Goal: Task Accomplishment & Management: Manage account settings

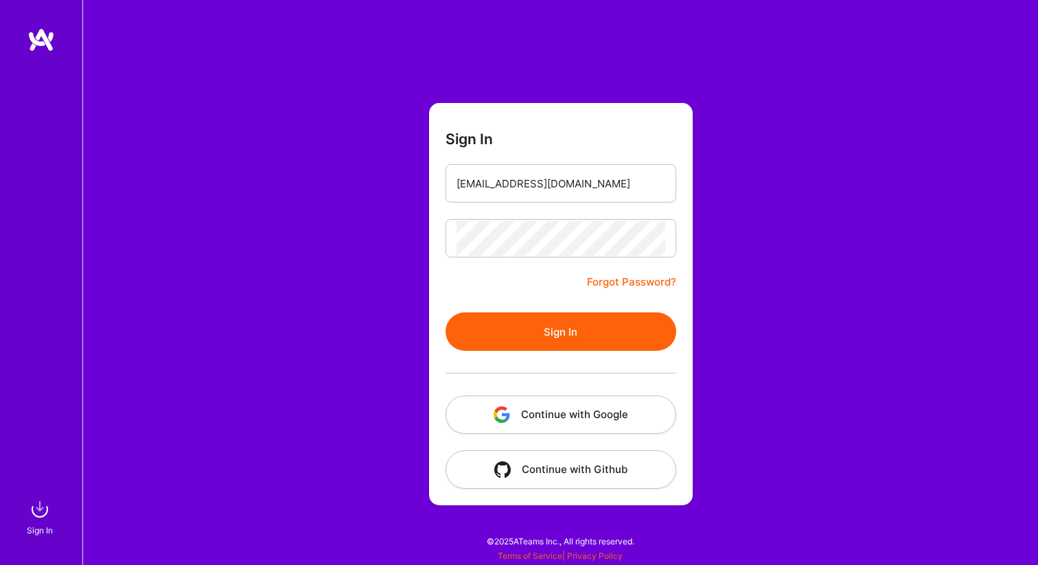
click at [614, 339] on button "Sign In" at bounding box center [561, 331] width 231 height 38
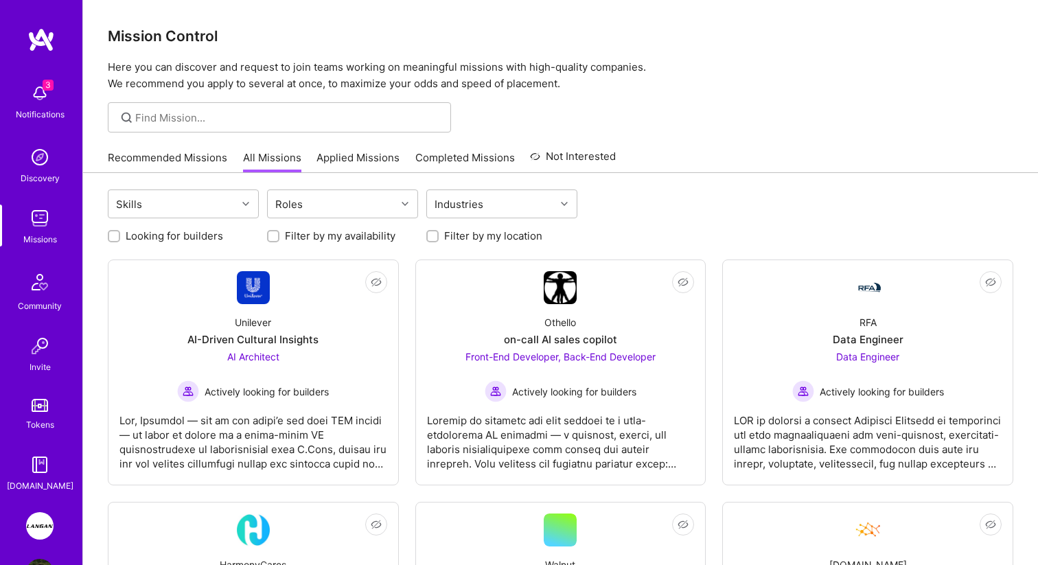
click at [54, 527] on link "[PERSON_NAME]: AI-Copilot for Environmental Site Assessment" at bounding box center [40, 525] width 34 height 27
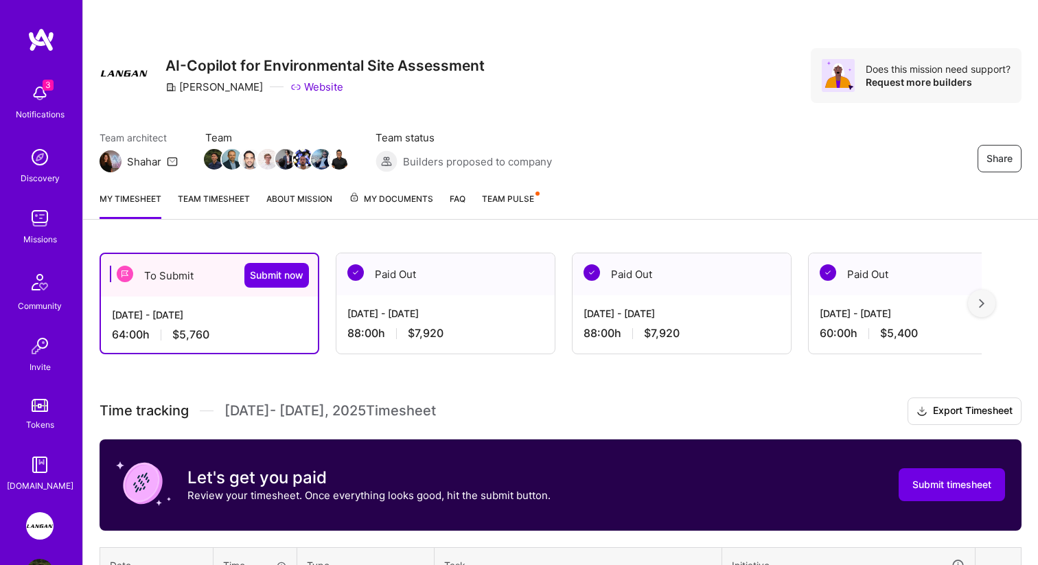
click at [501, 199] on span "Team Pulse" at bounding box center [508, 199] width 52 height 10
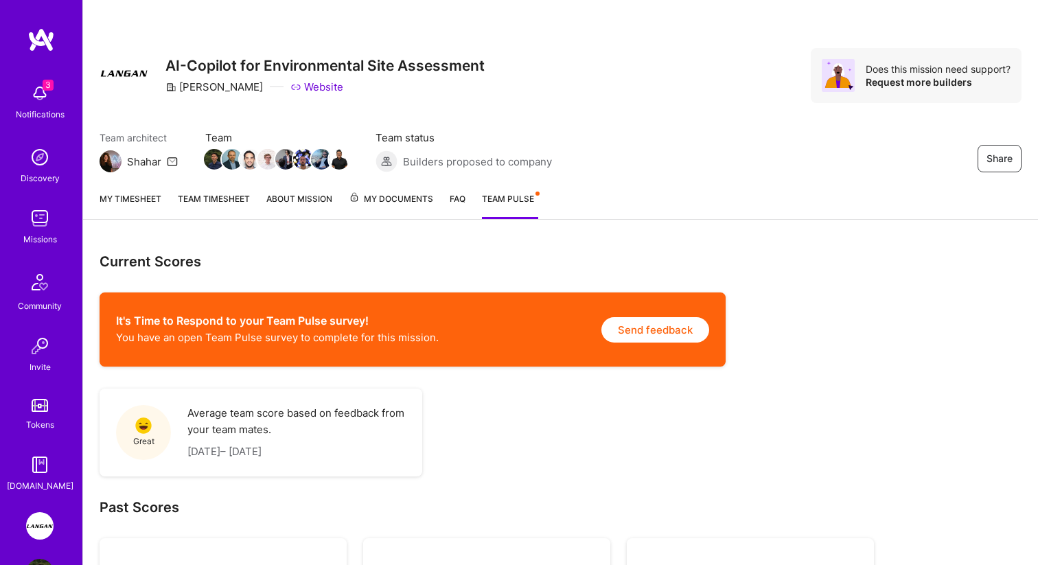
click at [115, 196] on link "My timesheet" at bounding box center [131, 205] width 62 height 27
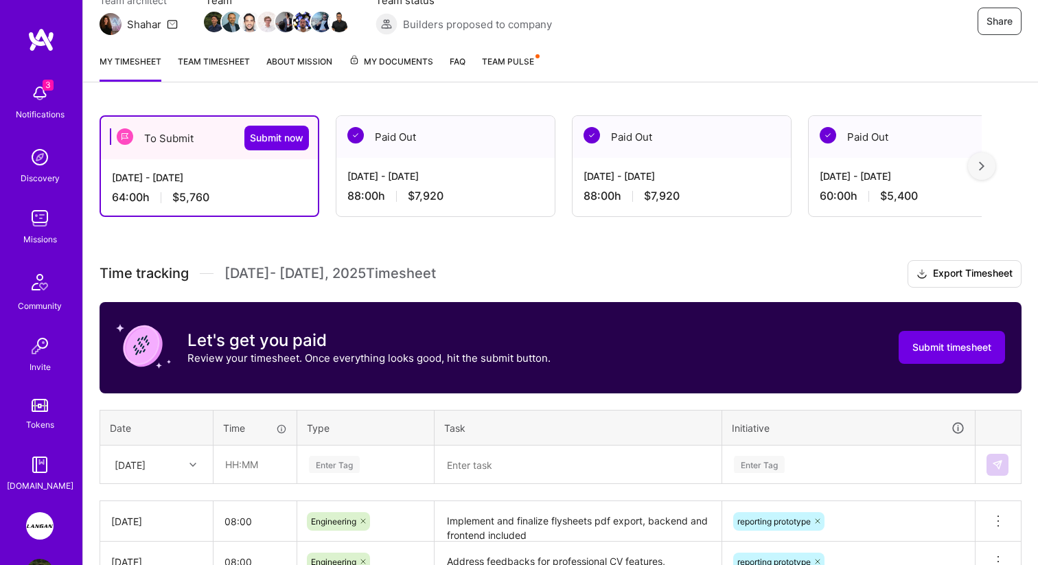
scroll to position [116, 0]
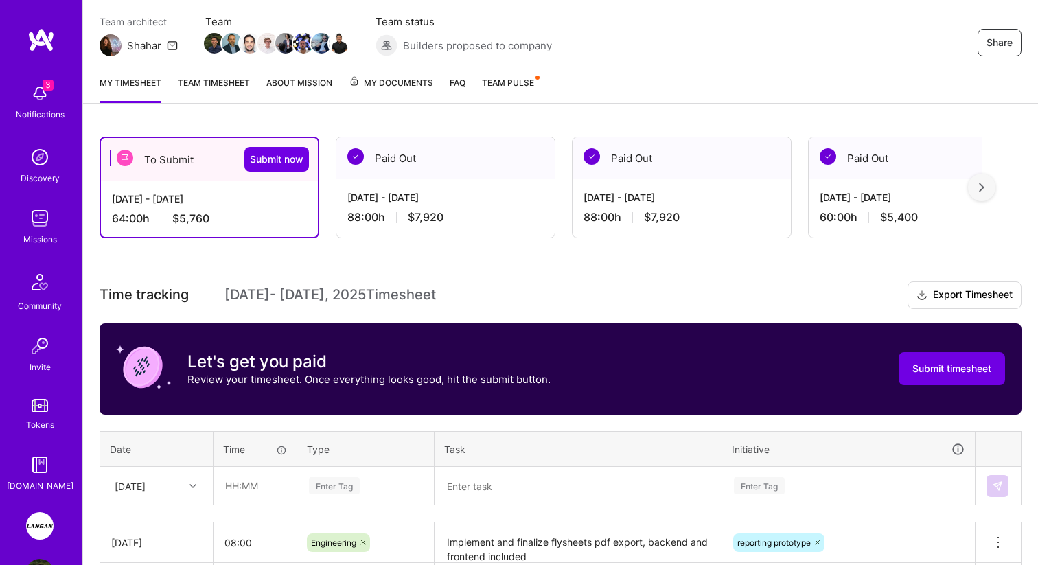
click at [220, 73] on div "My timesheet Team timesheet About Mission My Documents FAQ Team Pulse" at bounding box center [560, 84] width 955 height 39
click at [221, 80] on link "Team timesheet" at bounding box center [214, 89] width 72 height 27
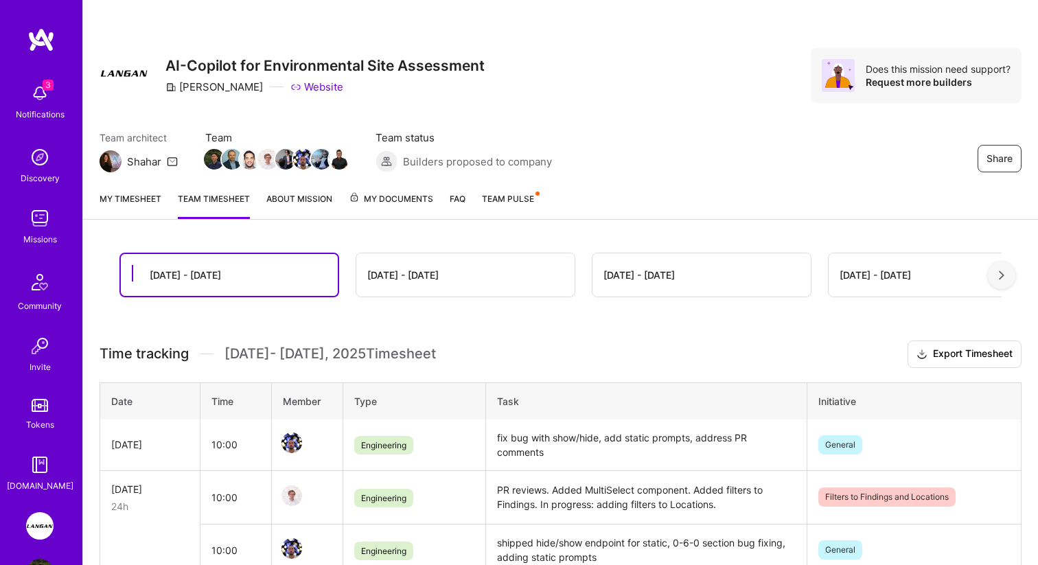
click at [151, 193] on link "My timesheet" at bounding box center [131, 205] width 62 height 27
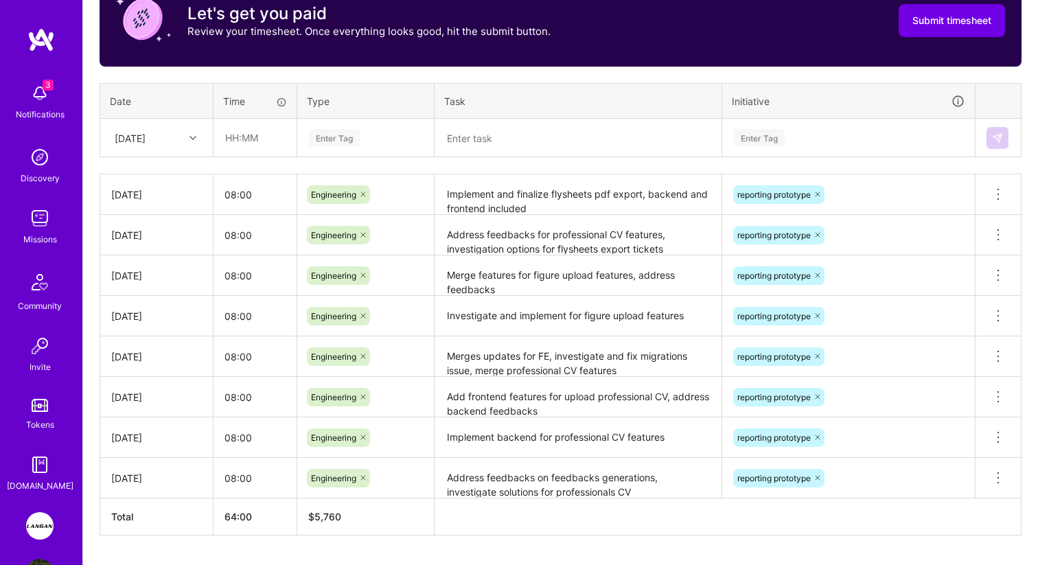
scroll to position [403, 0]
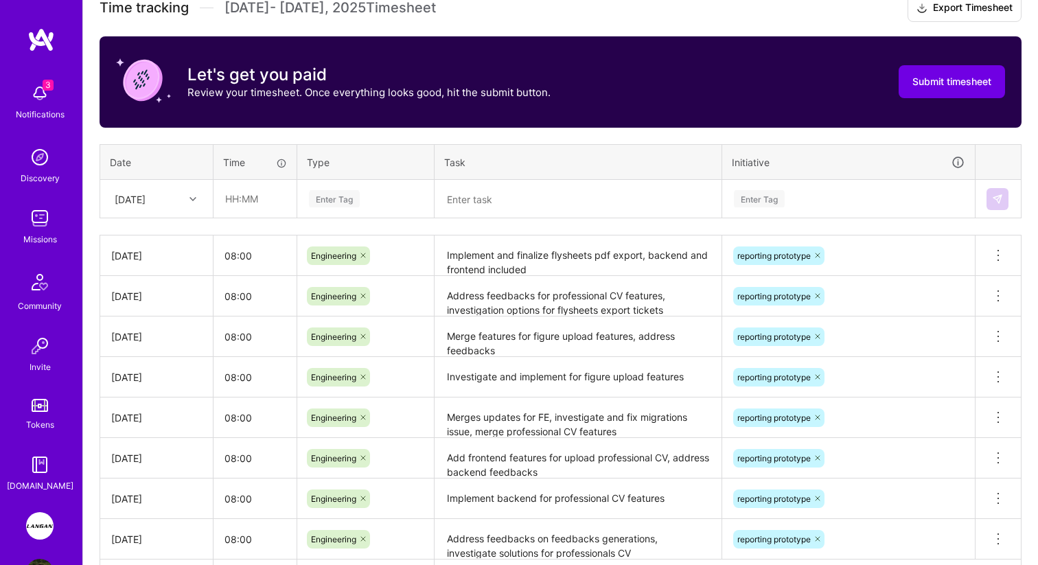
click at [159, 183] on div "[DATE]" at bounding box center [156, 199] width 111 height 36
click at [149, 304] on div "[DATE]" at bounding box center [156, 305] width 111 height 25
click at [255, 205] on input "text" at bounding box center [255, 199] width 82 height 36
type input "04:00"
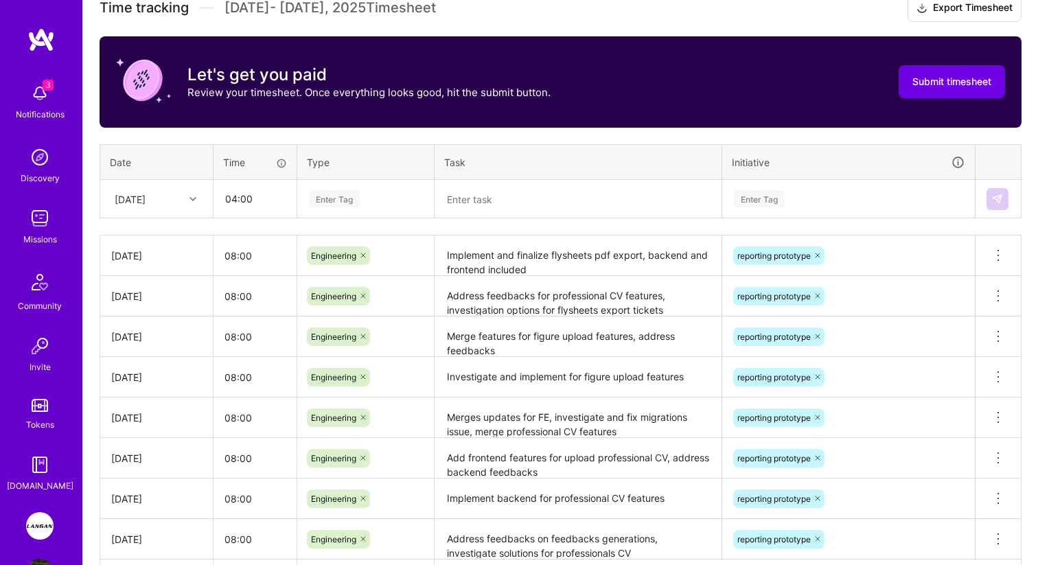
click at [352, 208] on div "Enter Tag" at bounding box center [365, 199] width 135 height 36
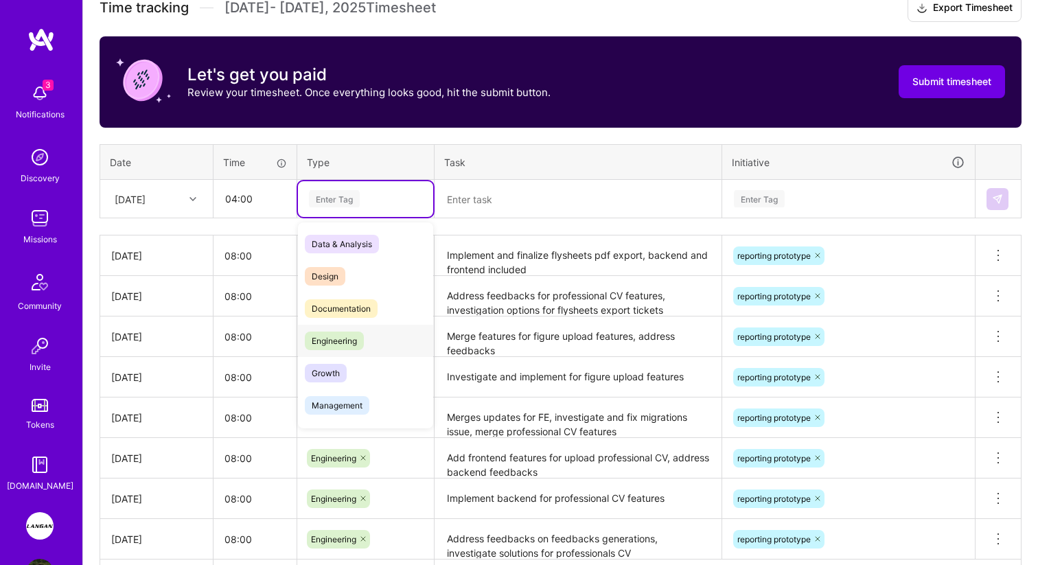
click at [341, 332] on span "Engineering" at bounding box center [334, 341] width 59 height 19
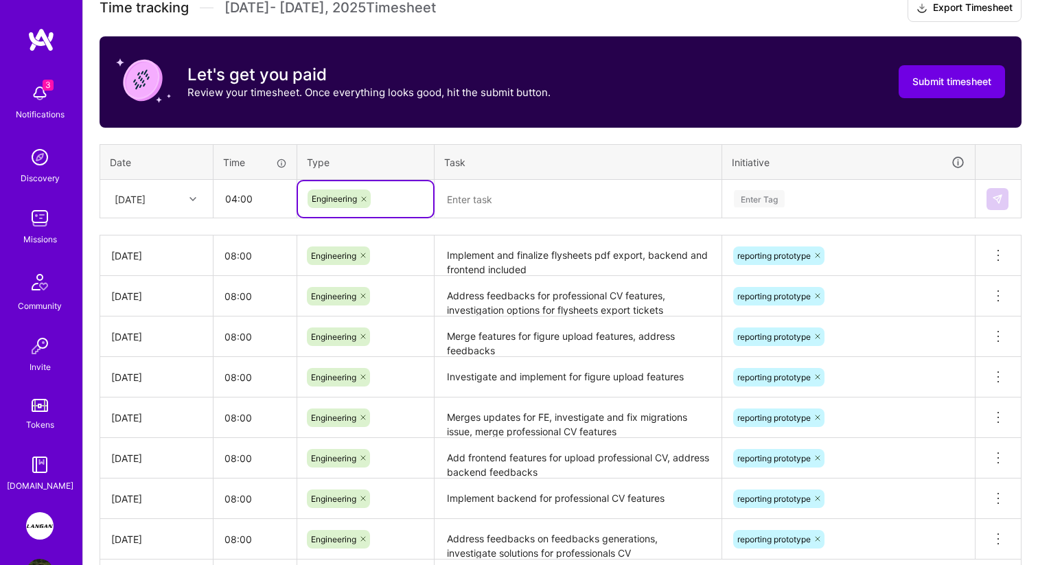
click at [471, 215] on textarea at bounding box center [578, 199] width 284 height 36
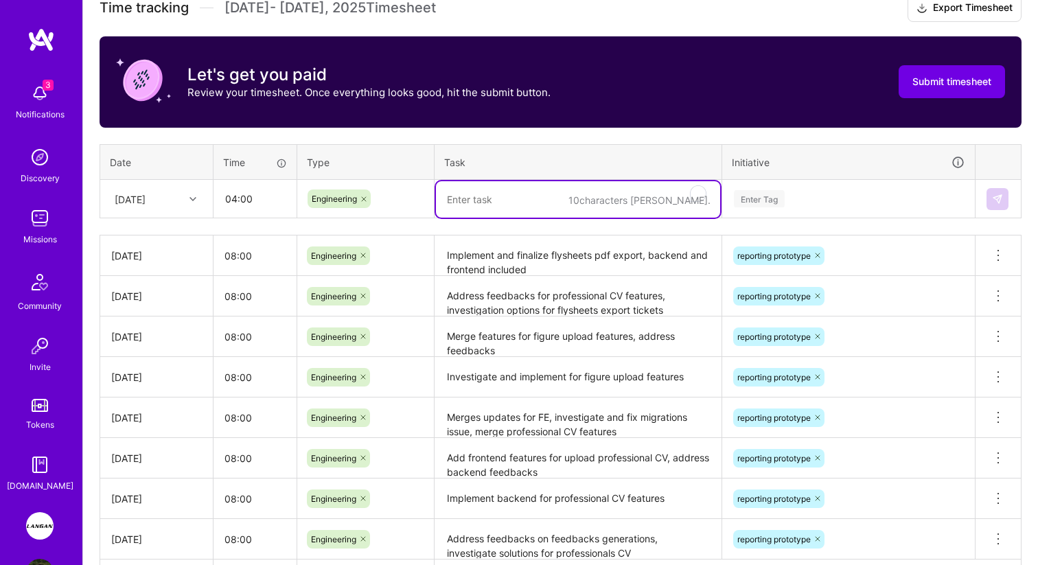
type textarea "A"
type textarea "~"
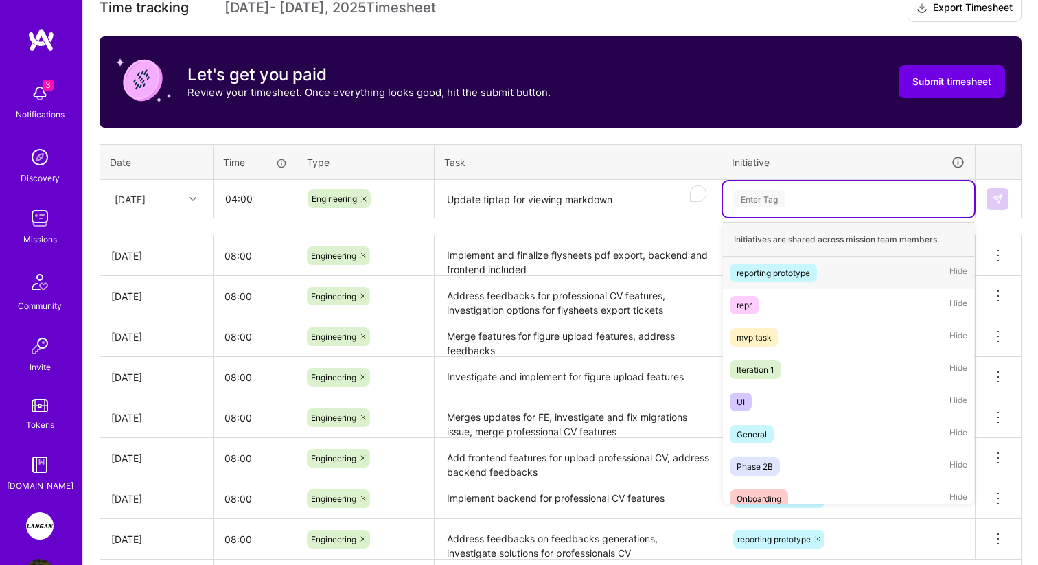
click at [759, 193] on div "Enter Tag" at bounding box center [759, 198] width 51 height 21
click at [763, 258] on div "reporting prototype Hide" at bounding box center [848, 273] width 251 height 32
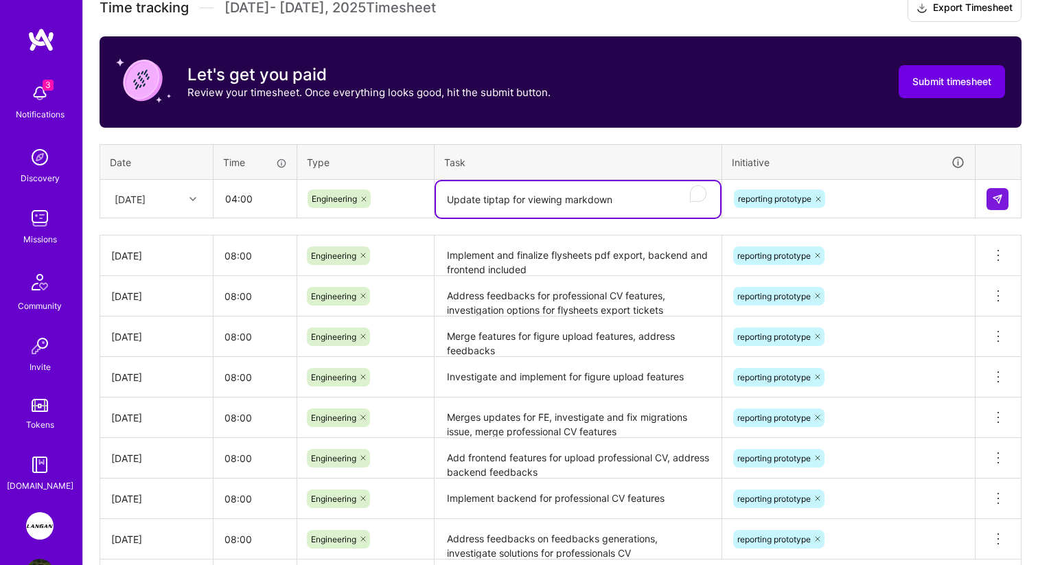
click at [628, 198] on textarea "Update tiptap for viewing markdown" at bounding box center [578, 199] width 284 height 36
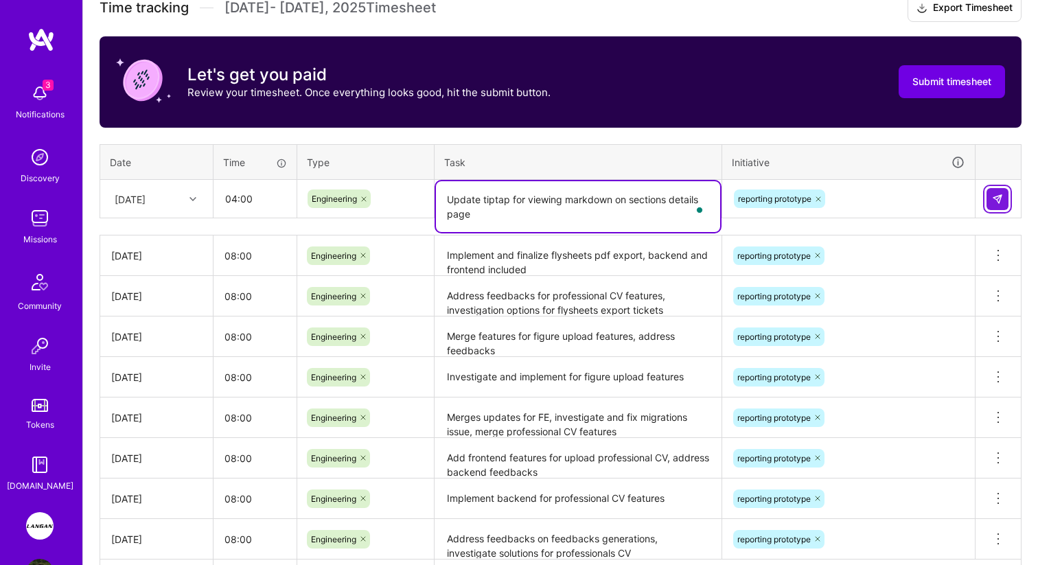
type textarea "Update tiptap for viewing markdown on sections details page"
click at [1003, 188] on button at bounding box center [998, 199] width 22 height 22
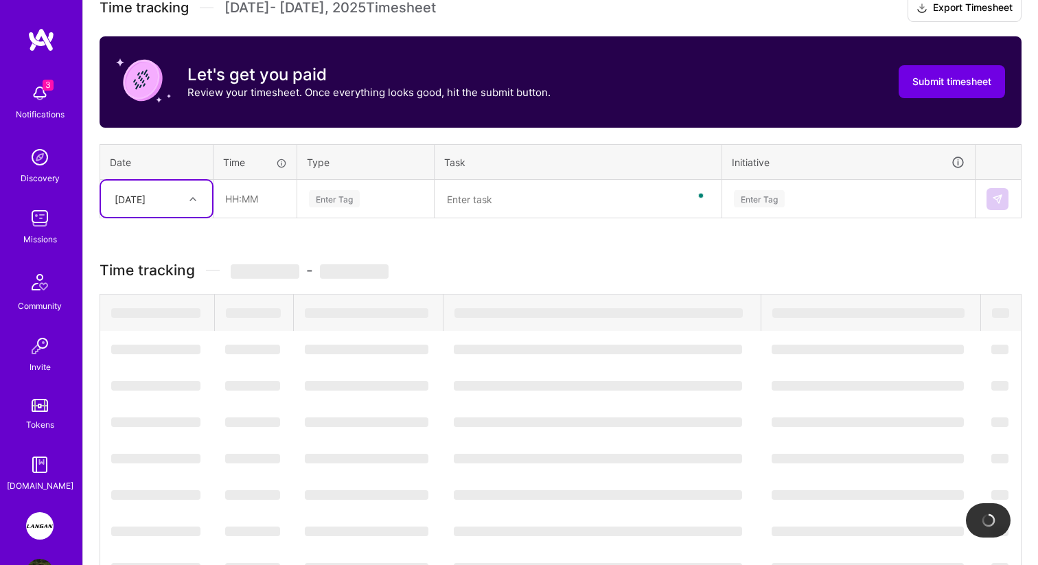
click at [163, 194] on div "[DATE]" at bounding box center [146, 198] width 76 height 23
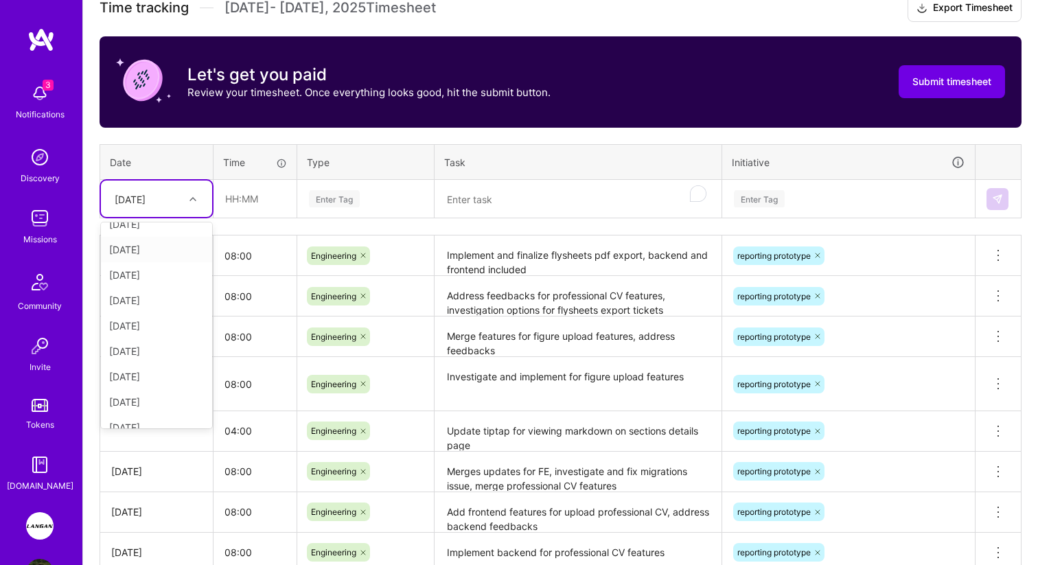
scroll to position [155, 0]
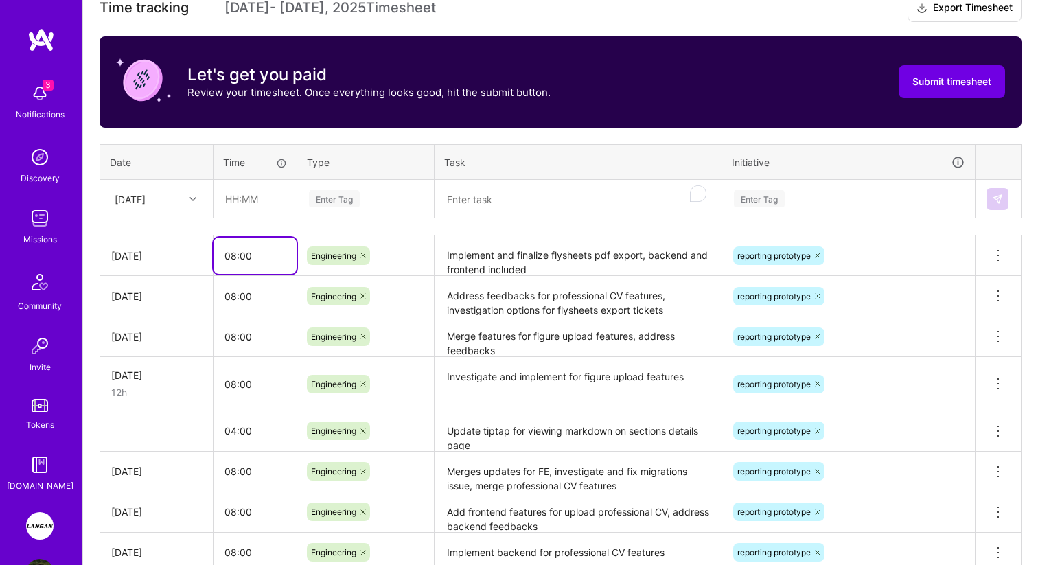
click at [255, 251] on input "08:00" at bounding box center [255, 256] width 83 height 36
click at [665, 424] on textarea "Update tiptap for viewing markdown on sections details page" at bounding box center [578, 432] width 284 height 38
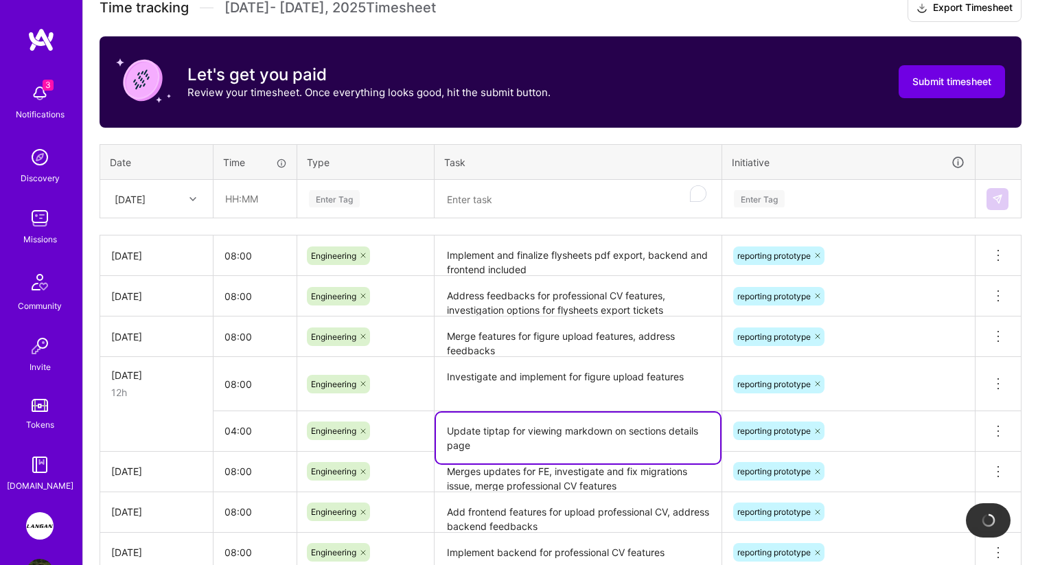
click at [665, 424] on textarea "Update tiptap for viewing markdown on sections details page" at bounding box center [578, 438] width 284 height 51
click at [998, 423] on icon at bounding box center [998, 431] width 16 height 16
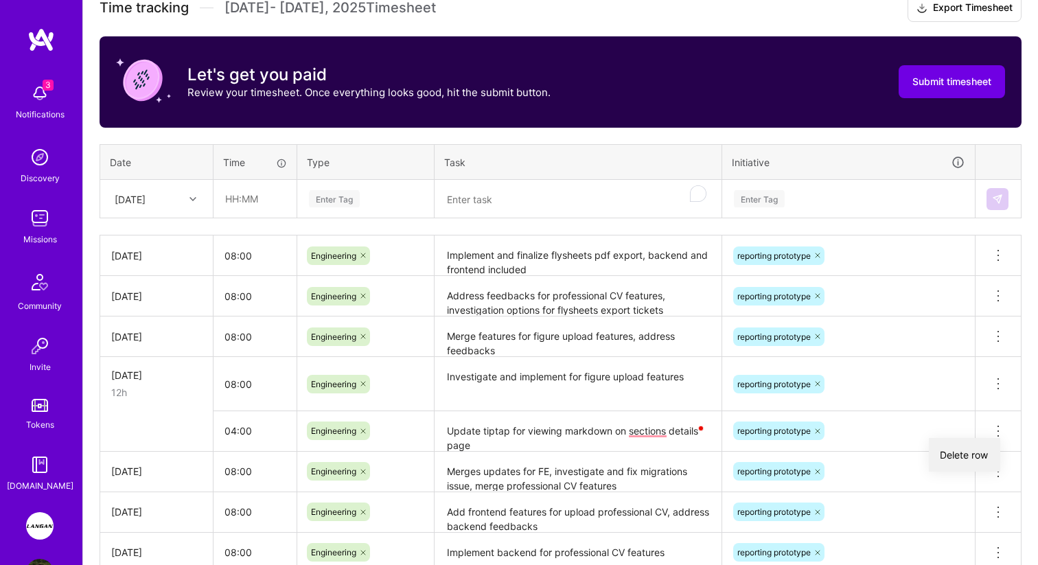
click at [971, 443] on button "Delete row" at bounding box center [964, 455] width 71 height 34
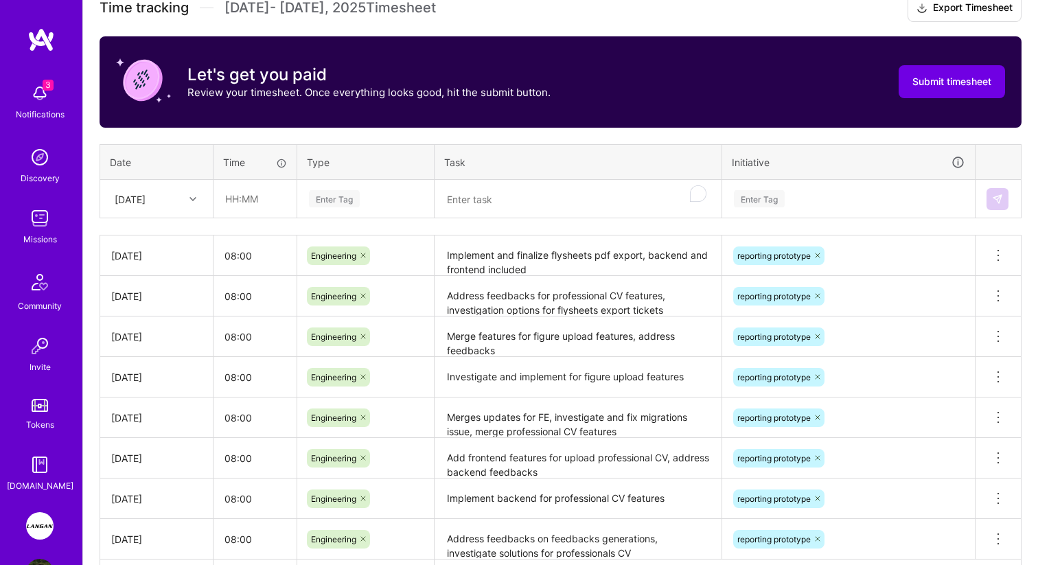
click at [146, 193] on div "[DATE]" at bounding box center [130, 199] width 31 height 14
click at [130, 381] on div "[DATE]" at bounding box center [156, 387] width 111 height 25
click at [249, 205] on input "text" at bounding box center [255, 199] width 82 height 36
type input "04:00"
click at [356, 227] on div "Time tracking [DATE] - [DATE] Timesheet Export Timesheet Let's get you paid Rev…" at bounding box center [561, 296] width 922 height 602
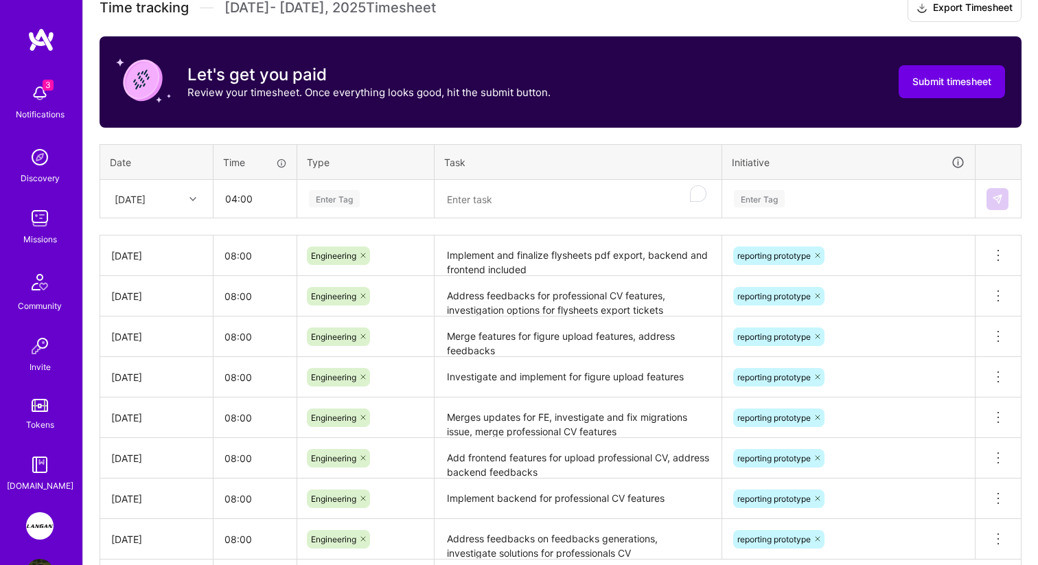
click at [356, 199] on div "Enter Tag" at bounding box center [334, 198] width 51 height 21
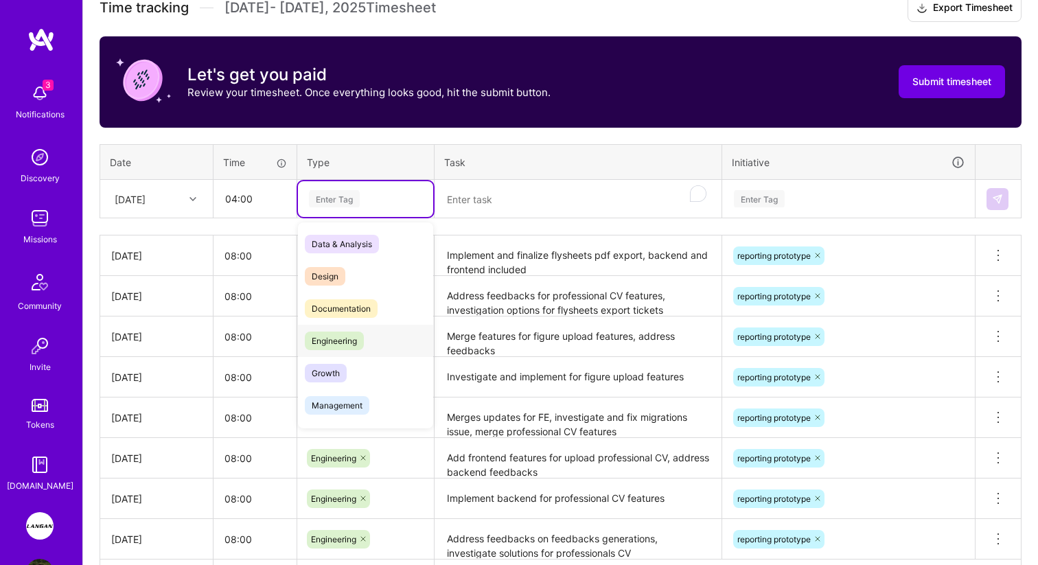
click at [334, 337] on span "Engineering" at bounding box center [334, 341] width 59 height 19
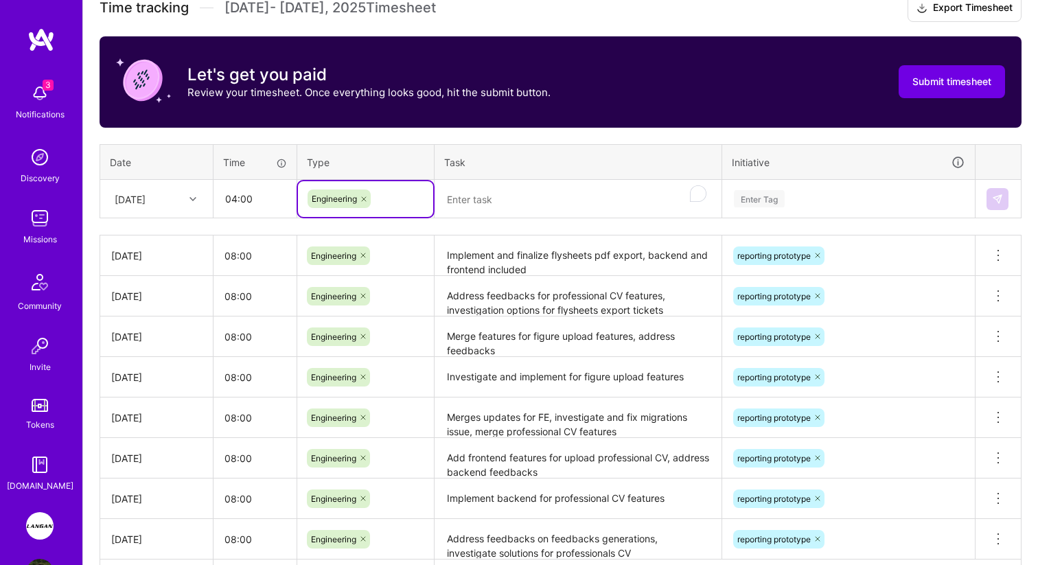
click at [474, 198] on textarea "To enrich screen reader interactions, please activate Accessibility in Grammarl…" at bounding box center [578, 199] width 284 height 36
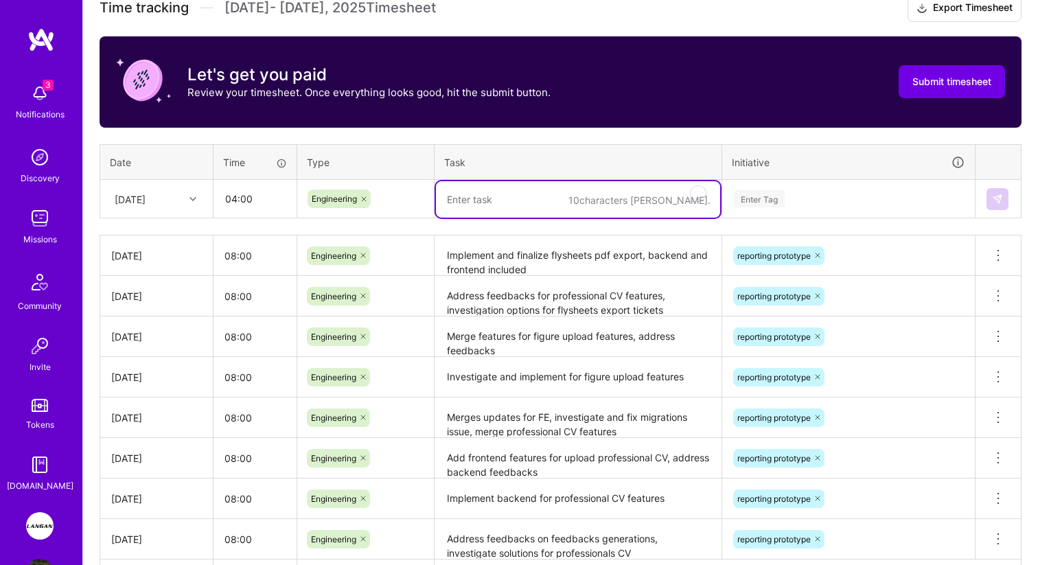
paste textarea "Update tiptap for viewing markdown on sections details page"
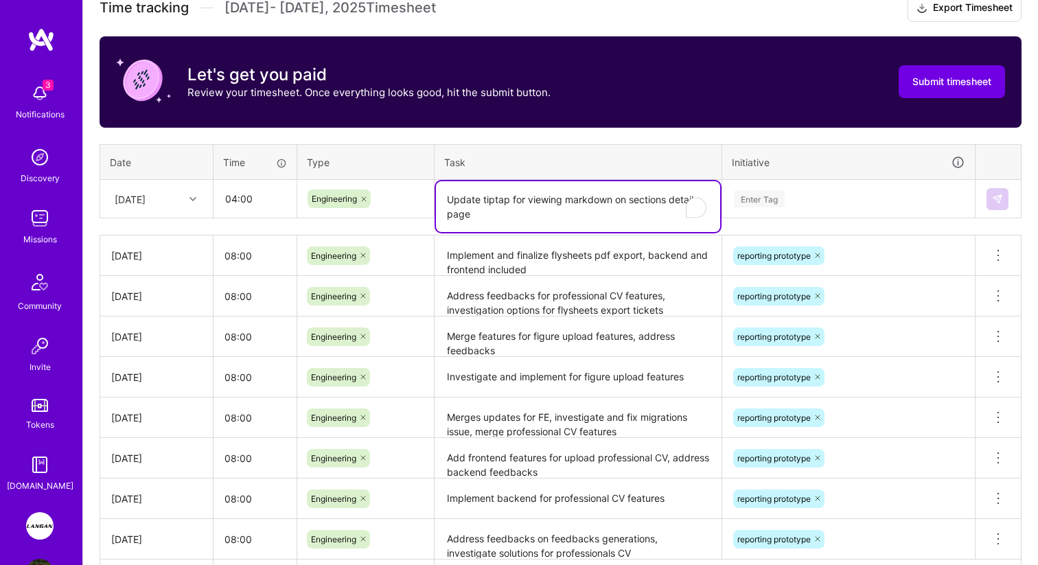
type textarea "Update tiptap for viewing markdown on sections details page"
click at [865, 193] on div "Enter Tag" at bounding box center [849, 198] width 232 height 17
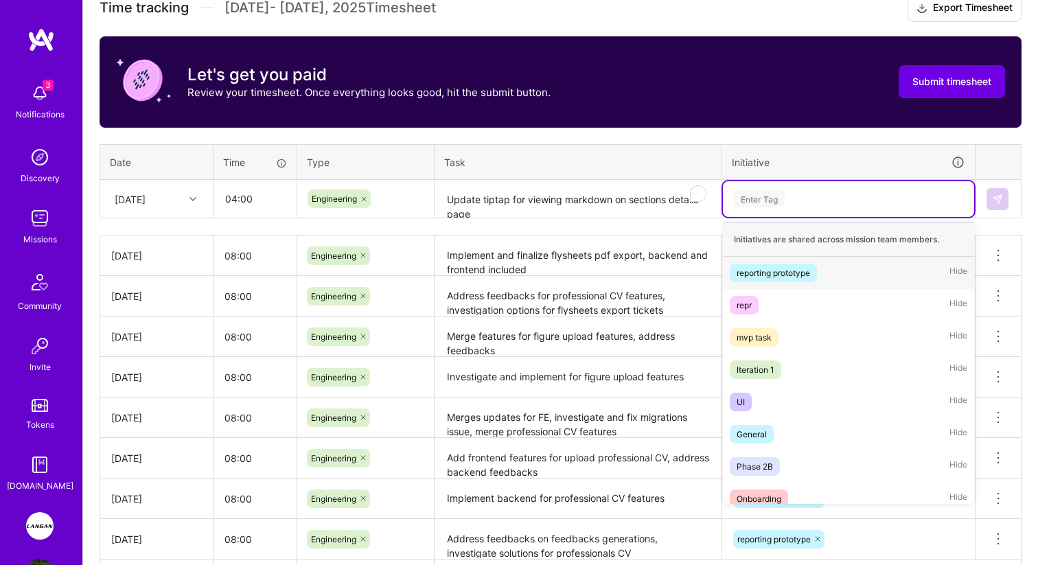
click at [790, 273] on div "reporting prototype" at bounding box center [773, 273] width 73 height 14
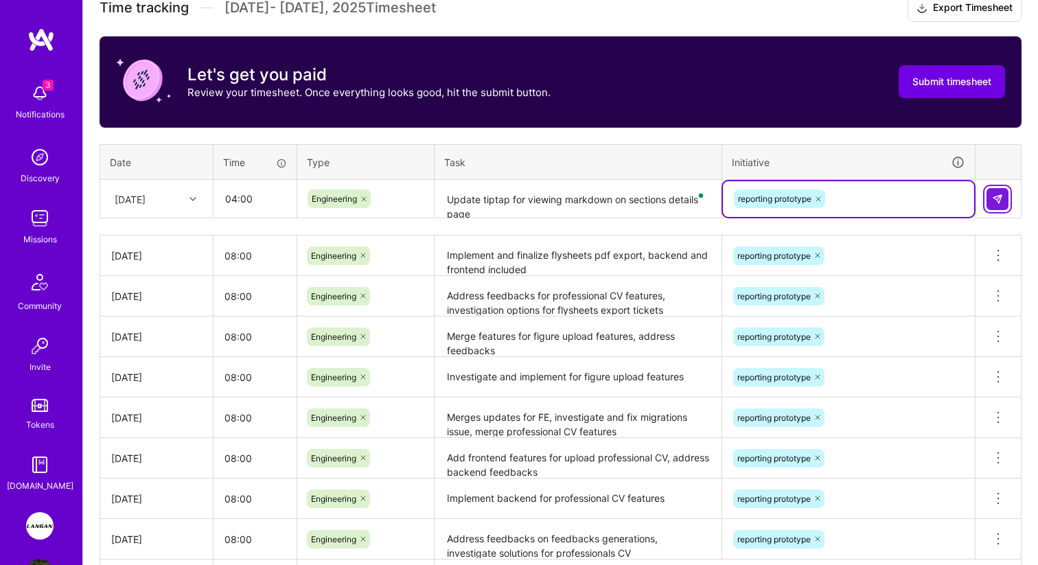
click at [1007, 201] on button at bounding box center [998, 199] width 22 height 22
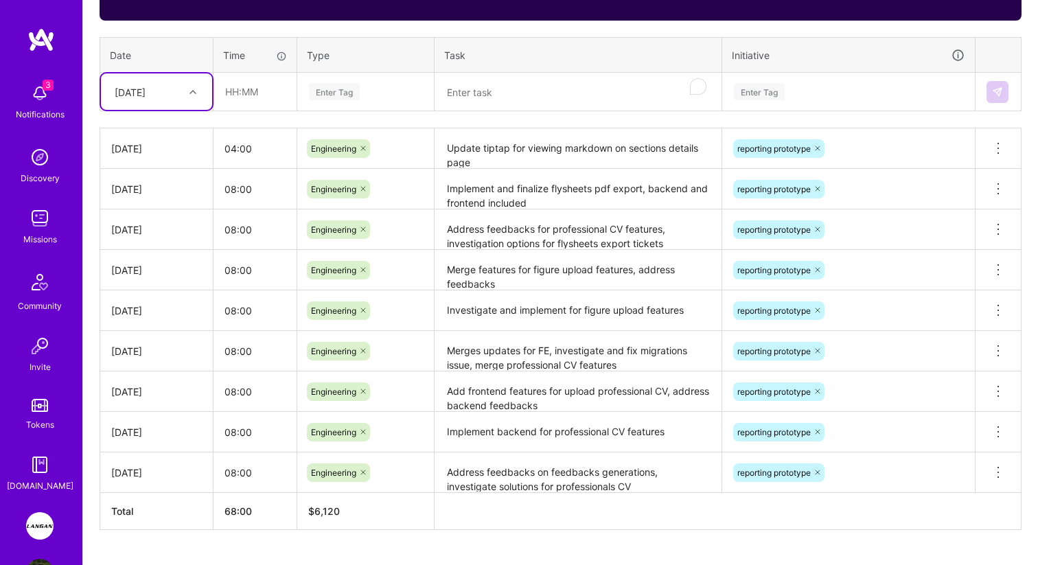
scroll to position [459, 0]
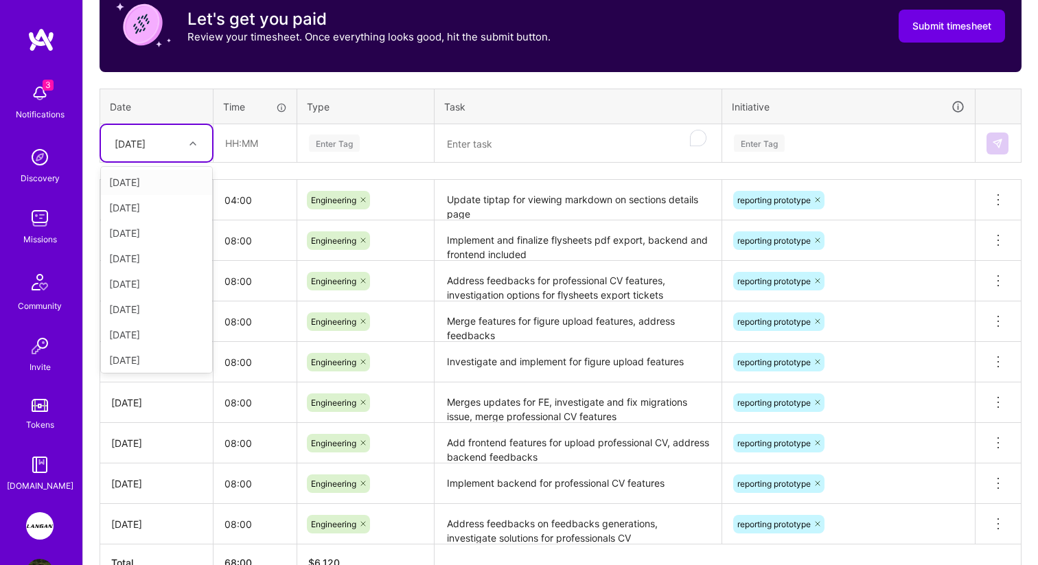
click at [176, 142] on div "[DATE]" at bounding box center [146, 143] width 76 height 23
click at [138, 231] on div "[DATE]" at bounding box center [156, 228] width 111 height 25
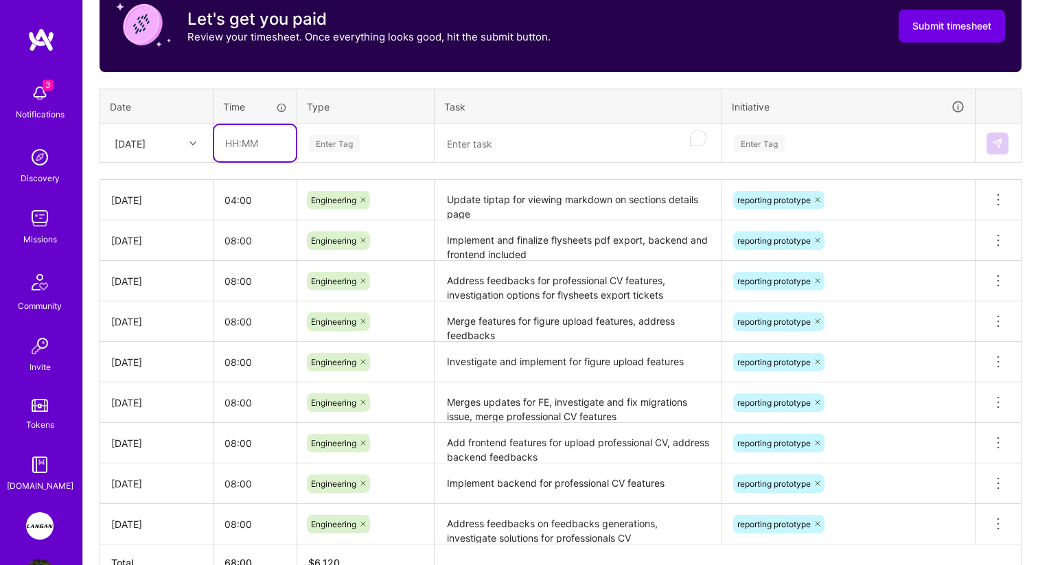
click at [260, 155] on input "text" at bounding box center [255, 143] width 82 height 36
type input "04:00"
click at [338, 165] on div "Time tracking [DATE] - [DATE] Timesheet Export Timesheet Let's get you paid Rev…" at bounding box center [561, 260] width 922 height 643
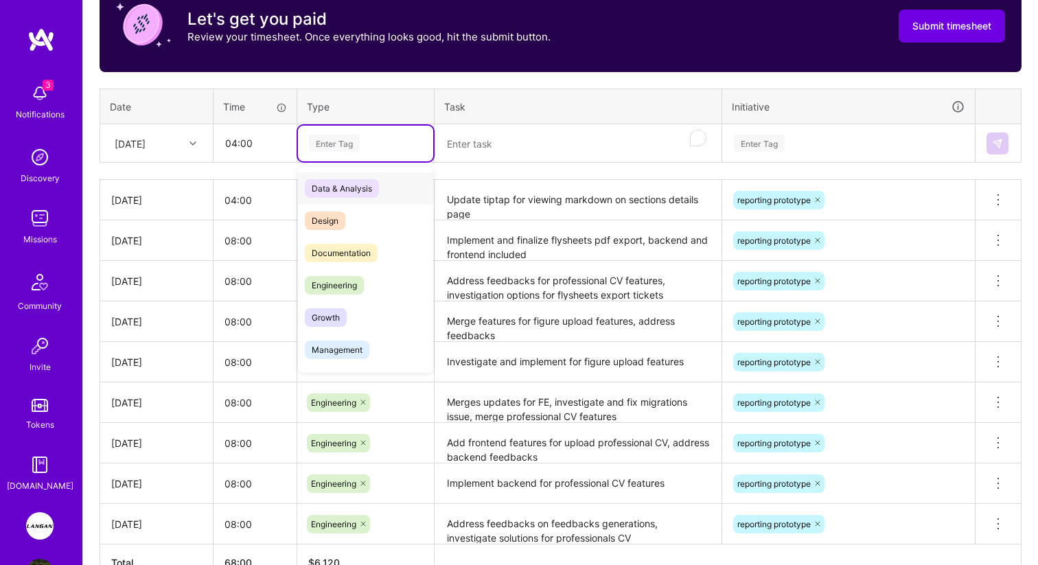
click at [338, 152] on div "Enter Tag" at bounding box center [365, 144] width 135 height 36
click at [323, 286] on span "Engineering" at bounding box center [334, 285] width 59 height 19
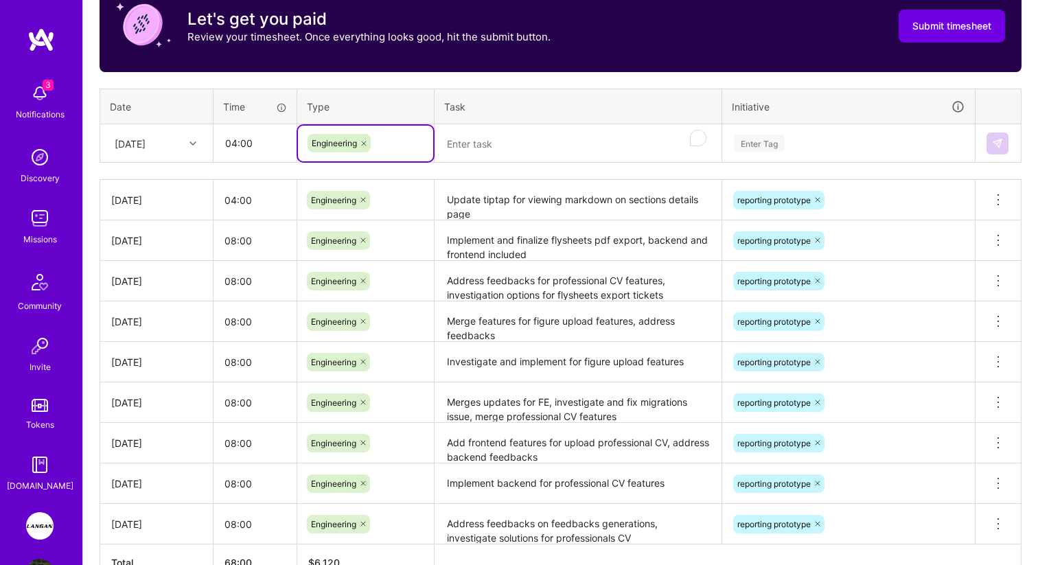
click at [510, 149] on textarea "To enrich screen reader interactions, please activate Accessibility in Grammarl…" at bounding box center [578, 144] width 284 height 36
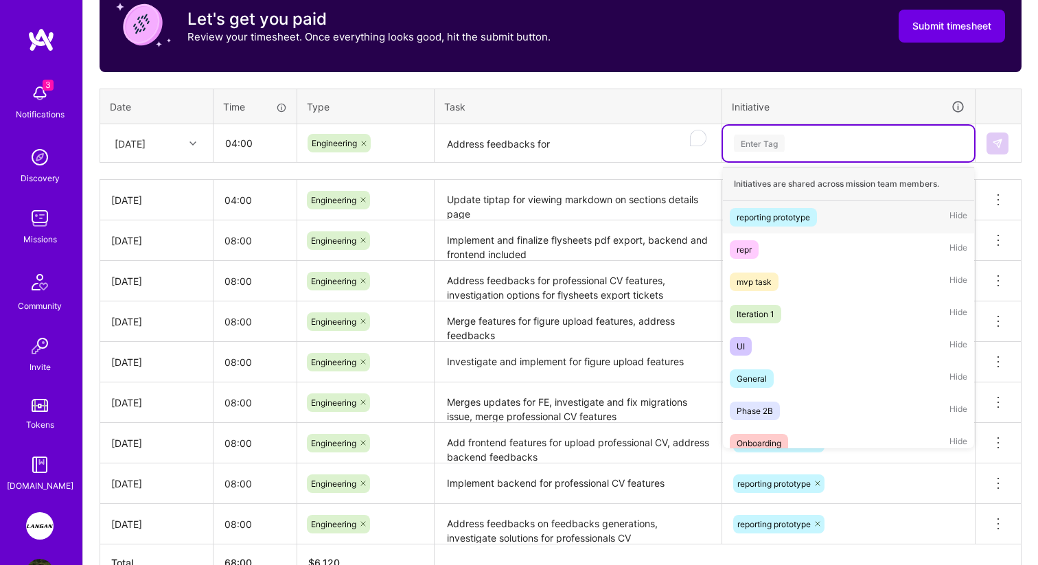
click at [773, 146] on div "Enter Tag" at bounding box center [759, 143] width 51 height 21
click at [773, 204] on div "reporting prototype Hide" at bounding box center [848, 217] width 251 height 32
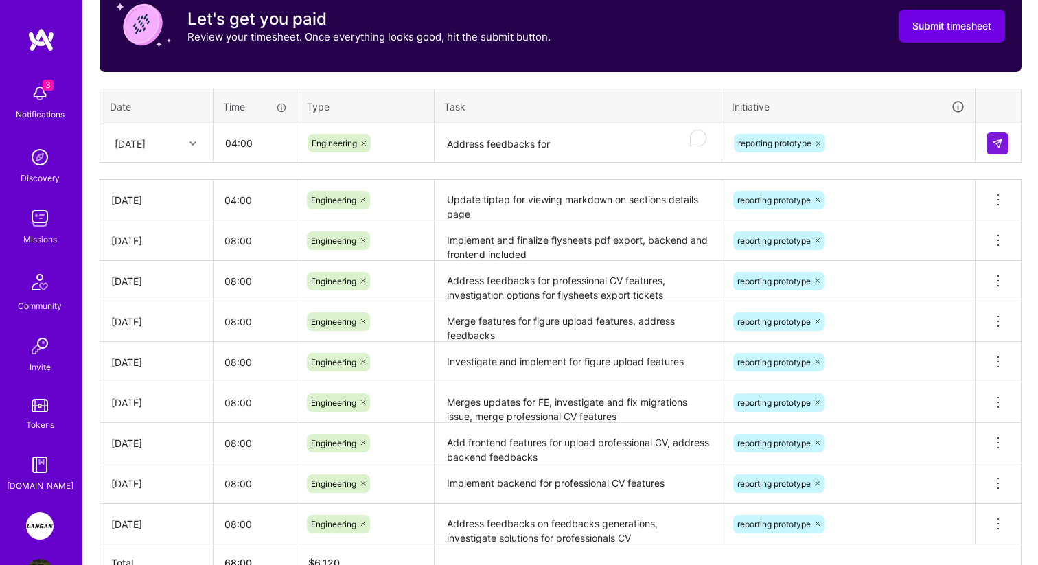
click at [639, 163] on div "Time tracking [DATE] - [DATE] Timesheet Export Timesheet Let's get you paid Rev…" at bounding box center [561, 260] width 922 height 643
click at [605, 135] on textarea "Address feedbacks for" at bounding box center [578, 144] width 284 height 36
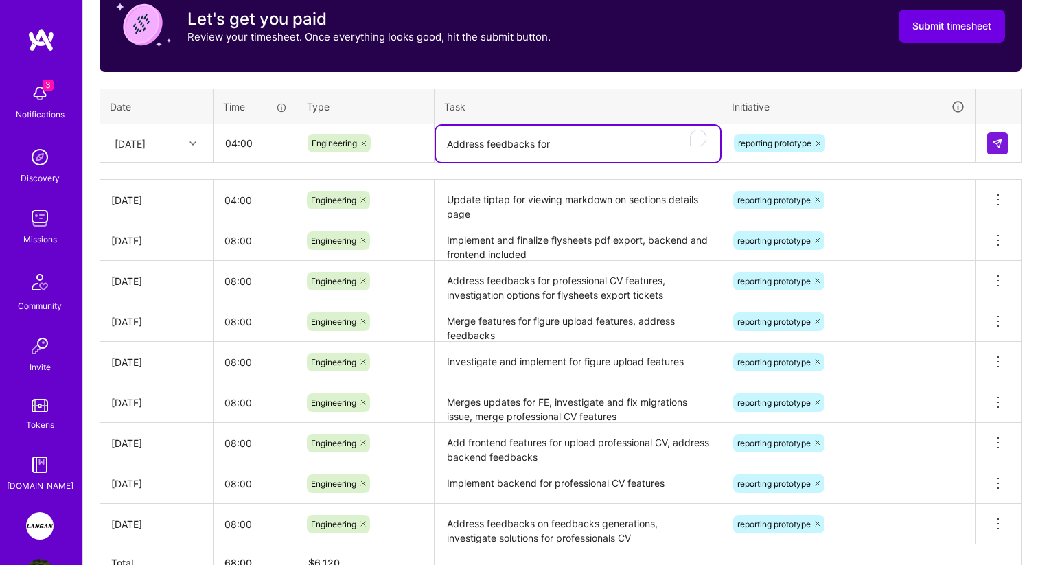
click at [600, 150] on textarea "Address feedbacks for" at bounding box center [578, 144] width 284 height 36
click at [512, 139] on textarea "Address feedbacks for" at bounding box center [578, 144] width 284 height 36
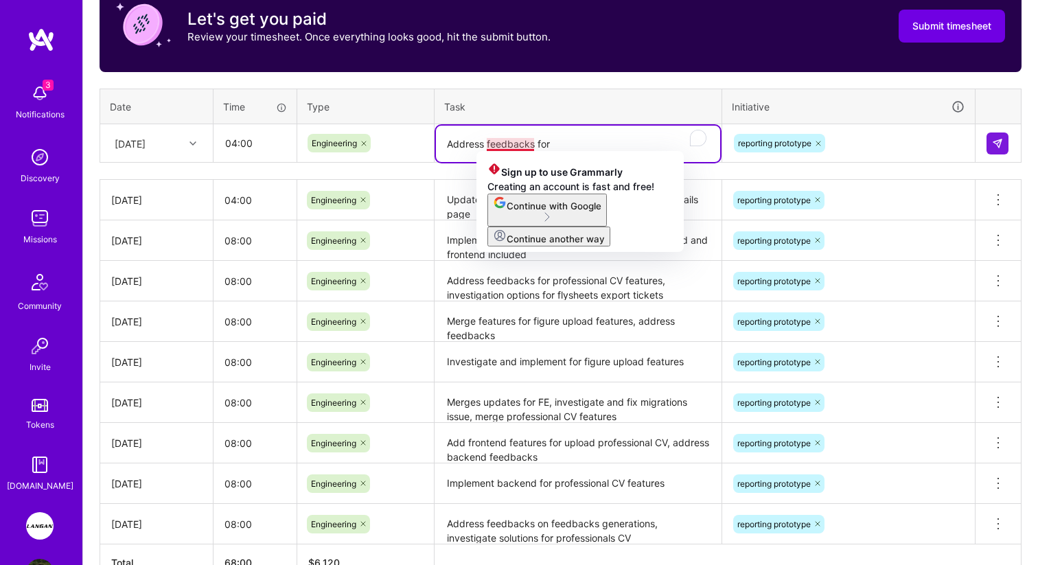
click at [501, 133] on textarea "Address feedbacks for" at bounding box center [578, 144] width 284 height 36
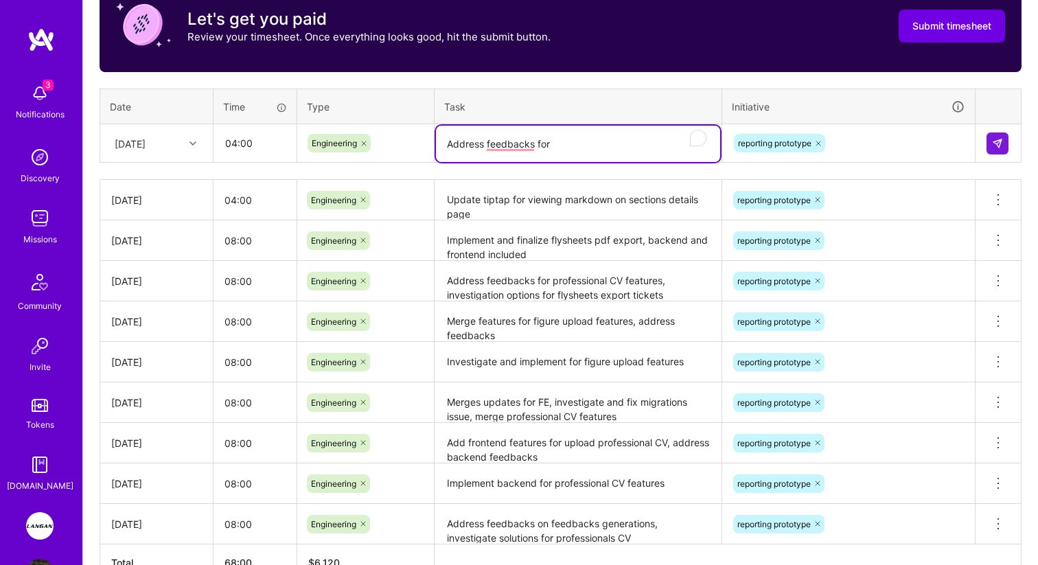
click at [472, 148] on textarea "Address feedbacks for" at bounding box center [578, 144] width 284 height 36
click at [590, 139] on textarea "Address feedbacks for" at bounding box center [578, 144] width 284 height 36
type textarea "Address feedbacks for appendix export"
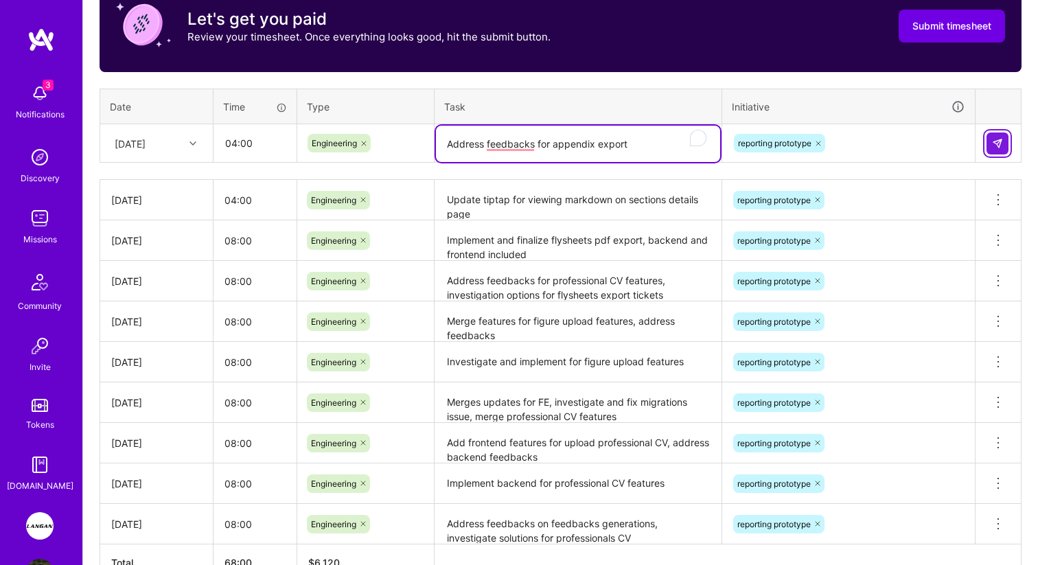
click at [998, 138] on img at bounding box center [997, 143] width 11 height 11
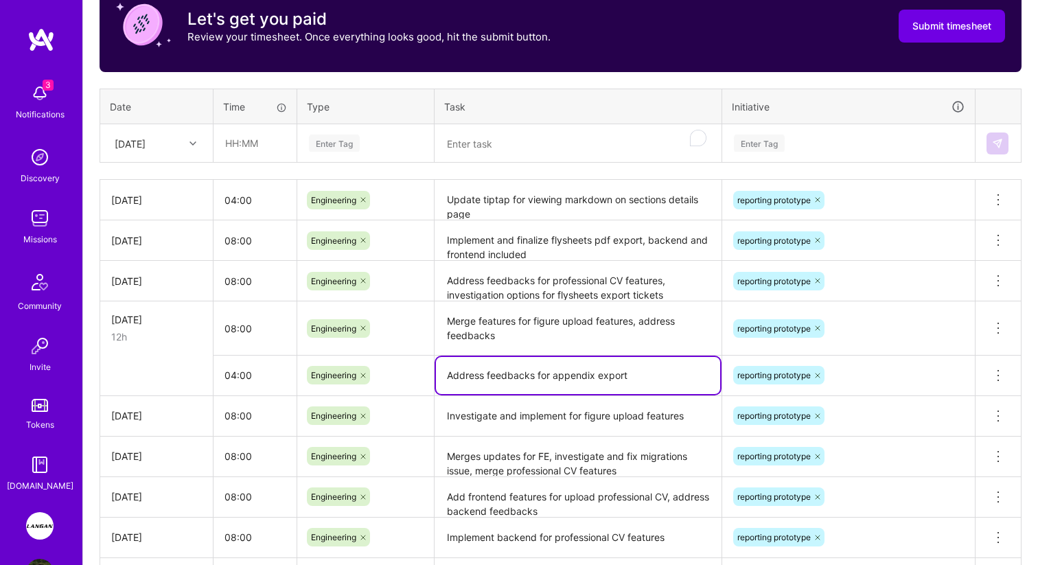
click at [560, 374] on textarea "Address feedbacks for appendix export" at bounding box center [578, 375] width 284 height 37
click at [615, 388] on textarea "Address feedbacks for appendix export" at bounding box center [578, 375] width 284 height 37
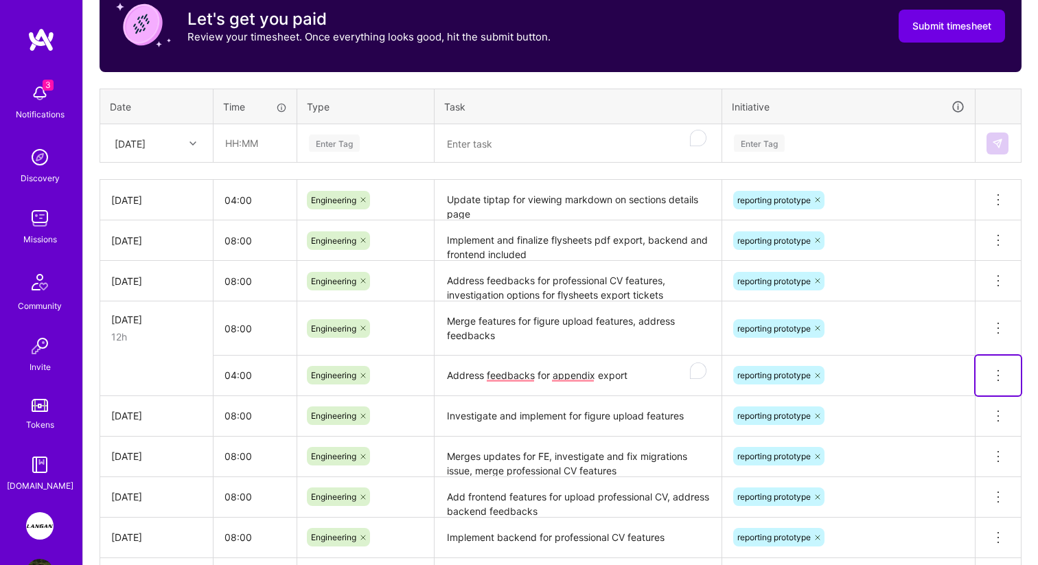
click at [995, 373] on icon at bounding box center [998, 375] width 16 height 16
click at [969, 398] on button "Delete row" at bounding box center [964, 399] width 71 height 34
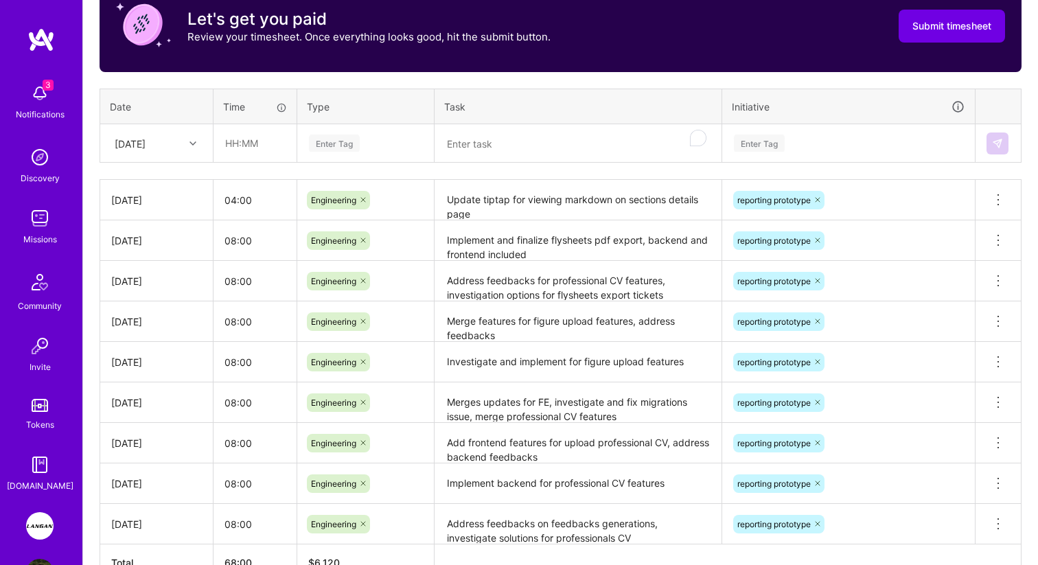
click at [158, 134] on div "[DATE]" at bounding box center [146, 143] width 76 height 23
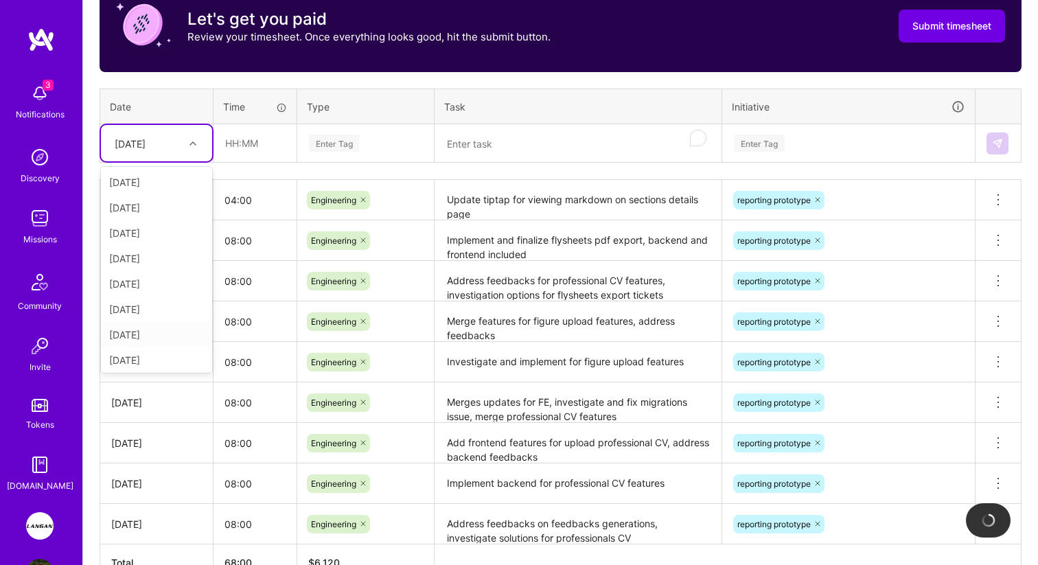
scroll to position [155, 0]
click at [130, 350] on div "[DATE]" at bounding box center [156, 357] width 111 height 25
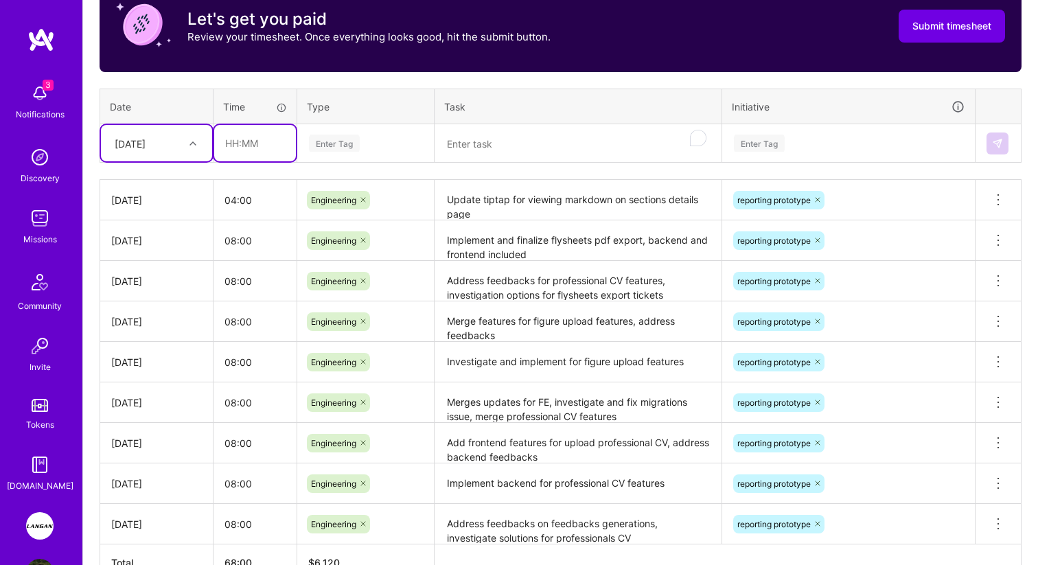
click at [266, 156] on input "text" at bounding box center [255, 143] width 82 height 36
type input "04:00"
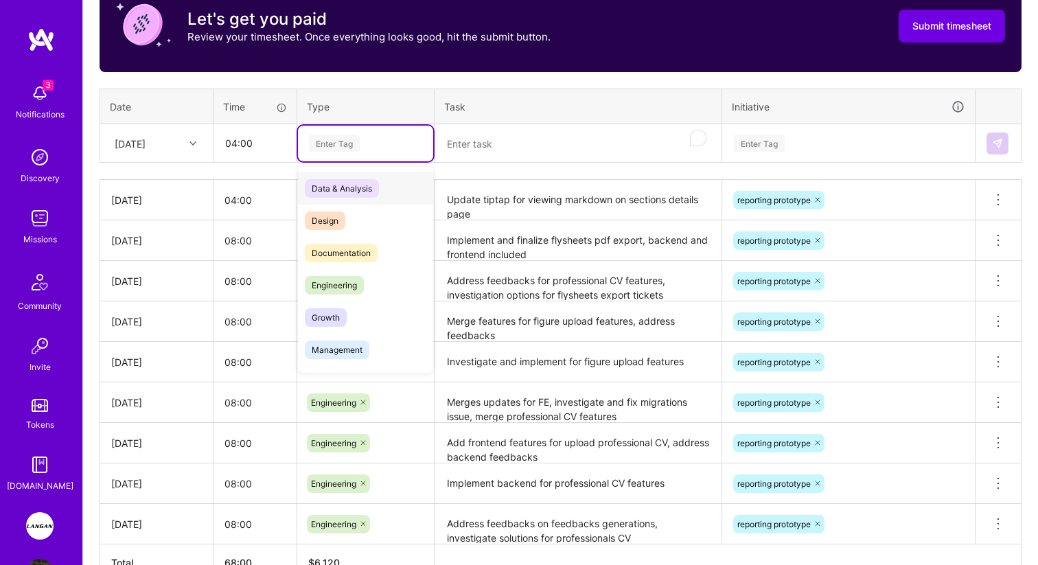
click at [371, 152] on div "Enter Tag" at bounding box center [365, 144] width 135 height 36
click at [342, 281] on span "Engineering" at bounding box center [334, 285] width 59 height 19
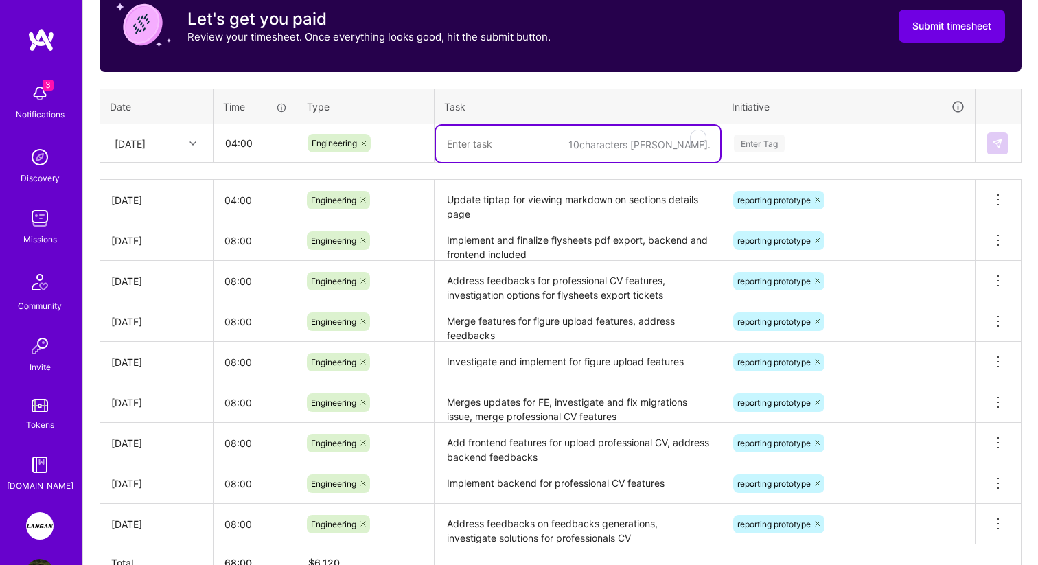
click at [486, 140] on textarea "To enrich screen reader interactions, please activate Accessibility in Grammarl…" at bounding box center [578, 144] width 284 height 36
paste textarea "Address feedbacks for appendix export"
type textarea "Address feedbacks for appendix export"
click at [833, 119] on th "Initiative" at bounding box center [848, 107] width 253 height 36
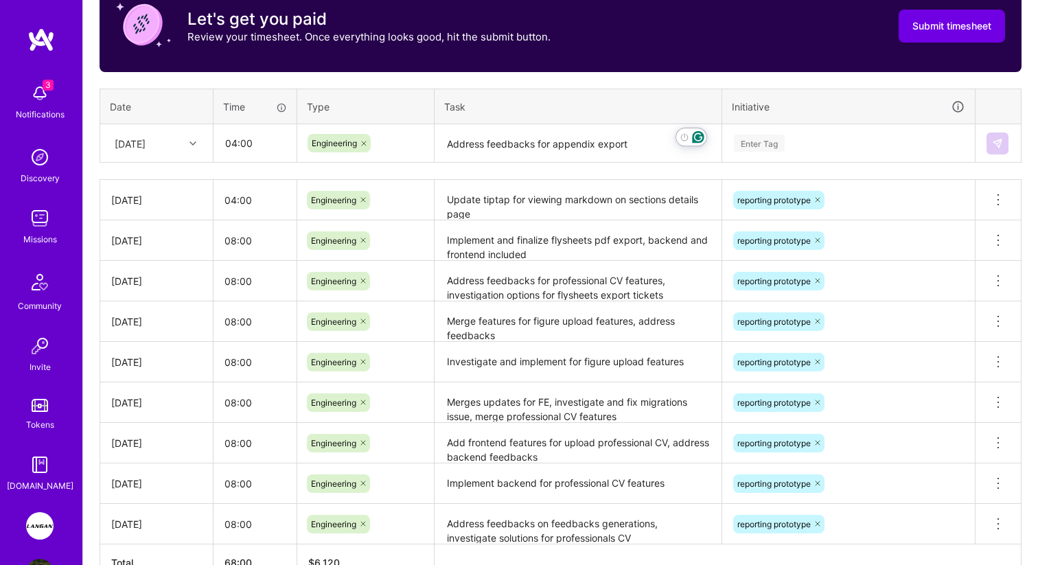
click at [811, 135] on div "Enter Tag" at bounding box center [849, 143] width 232 height 17
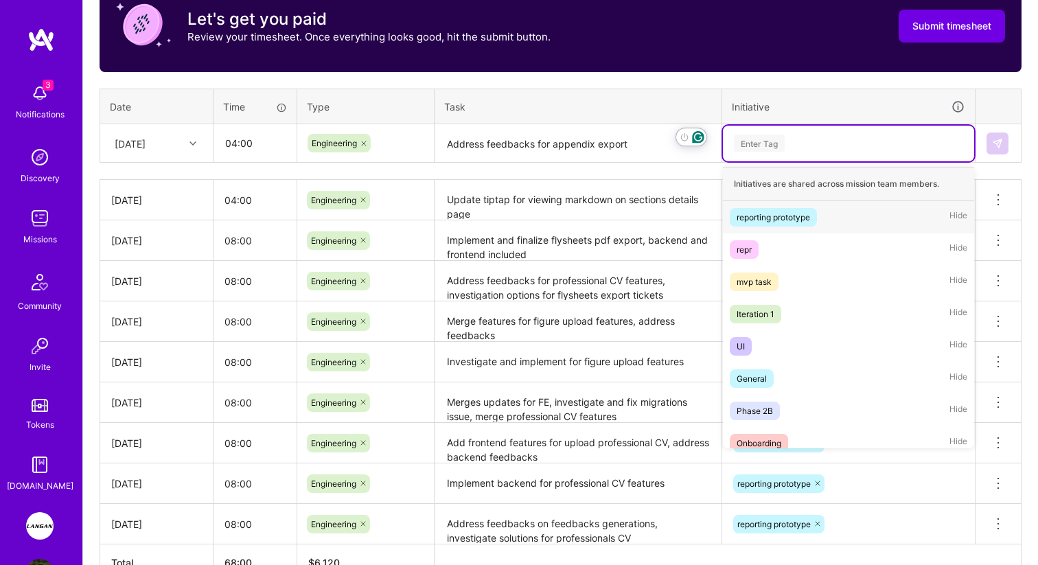
click at [764, 208] on span "reporting prototype" at bounding box center [773, 217] width 87 height 19
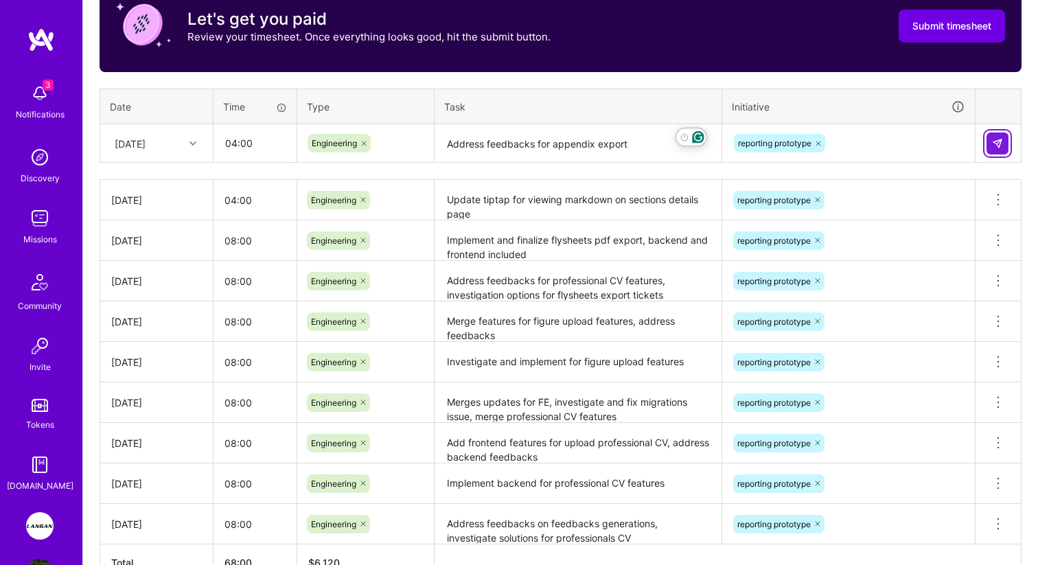
click at [1001, 141] on img at bounding box center [997, 143] width 11 height 11
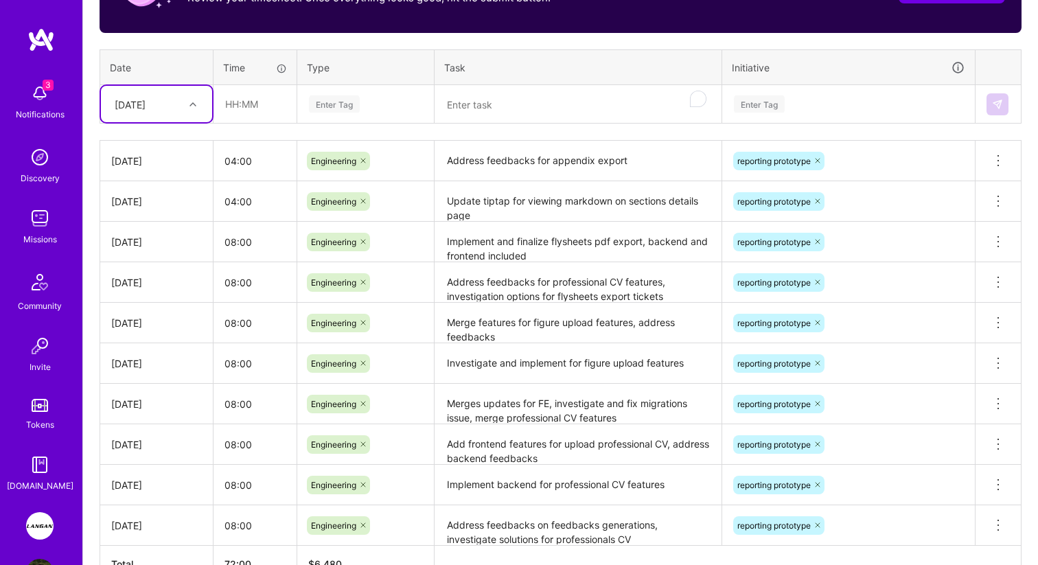
scroll to position [466, 0]
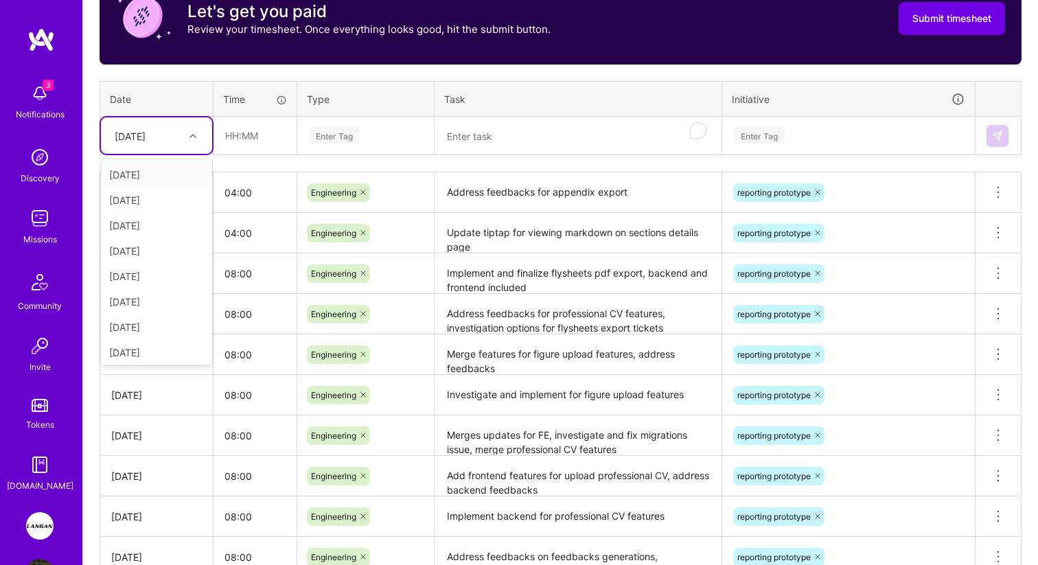
click at [168, 146] on div "[DATE]" at bounding box center [156, 135] width 111 height 36
click at [147, 284] on div "[DATE]" at bounding box center [156, 278] width 111 height 25
click at [247, 155] on div "Time tracking [DATE] - [DATE] Timesheet Export Timesheet Let's get you paid Rev…" at bounding box center [561, 272] width 922 height 683
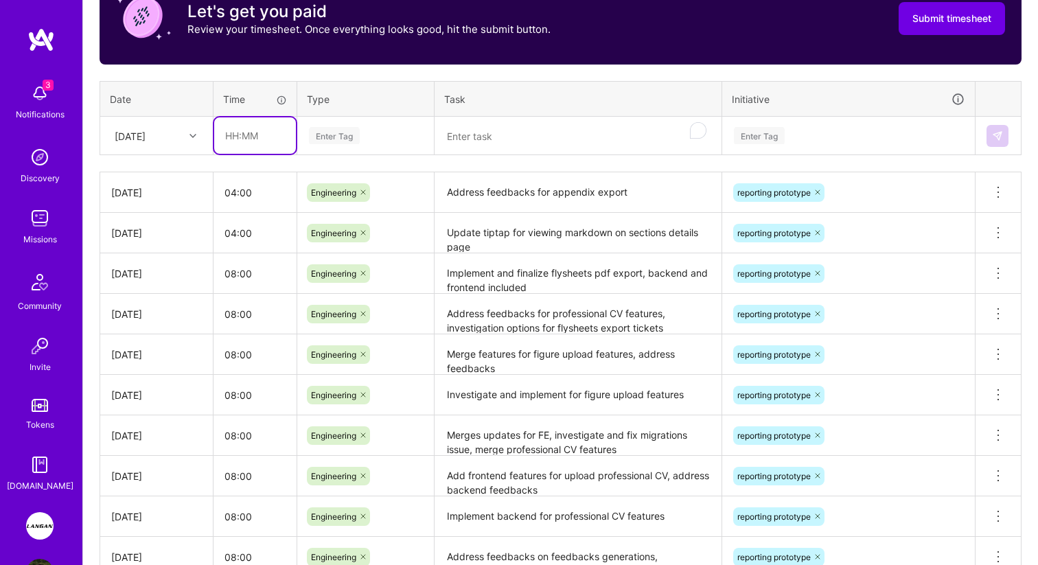
click at [247, 144] on input "text" at bounding box center [255, 135] width 82 height 36
type input "04:00"
click at [327, 137] on div "Enter Tag" at bounding box center [334, 135] width 51 height 21
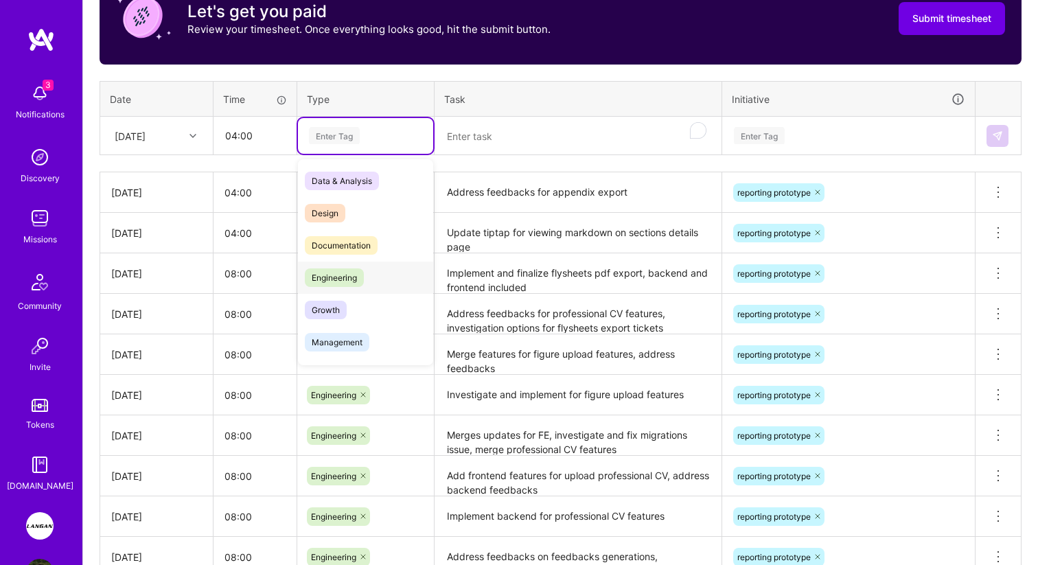
click at [347, 269] on span "Engineering" at bounding box center [334, 278] width 59 height 19
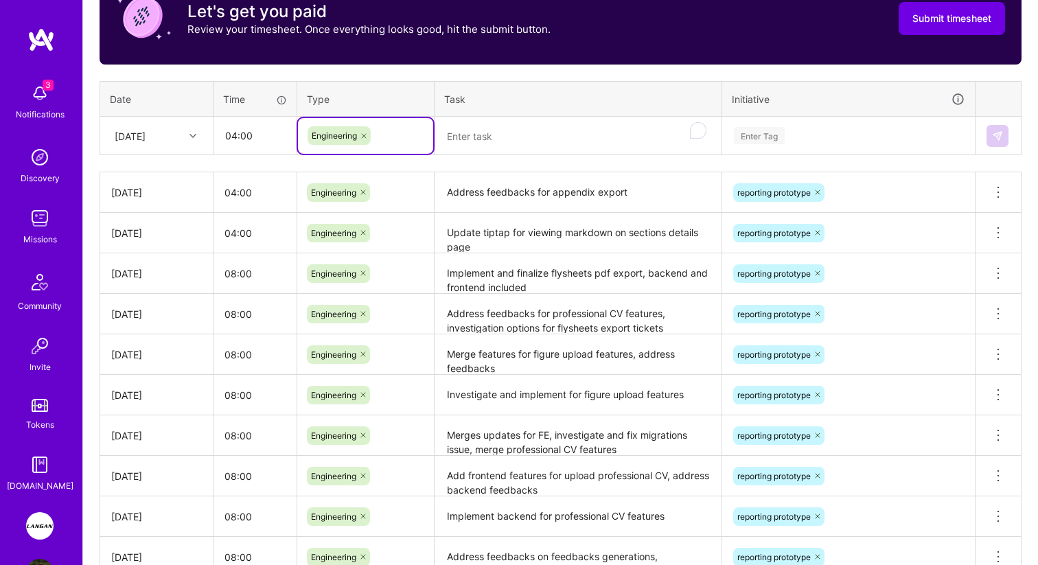
click at [525, 152] on textarea "To enrich screen reader interactions, please activate Accessibility in Grammarl…" at bounding box center [578, 136] width 284 height 36
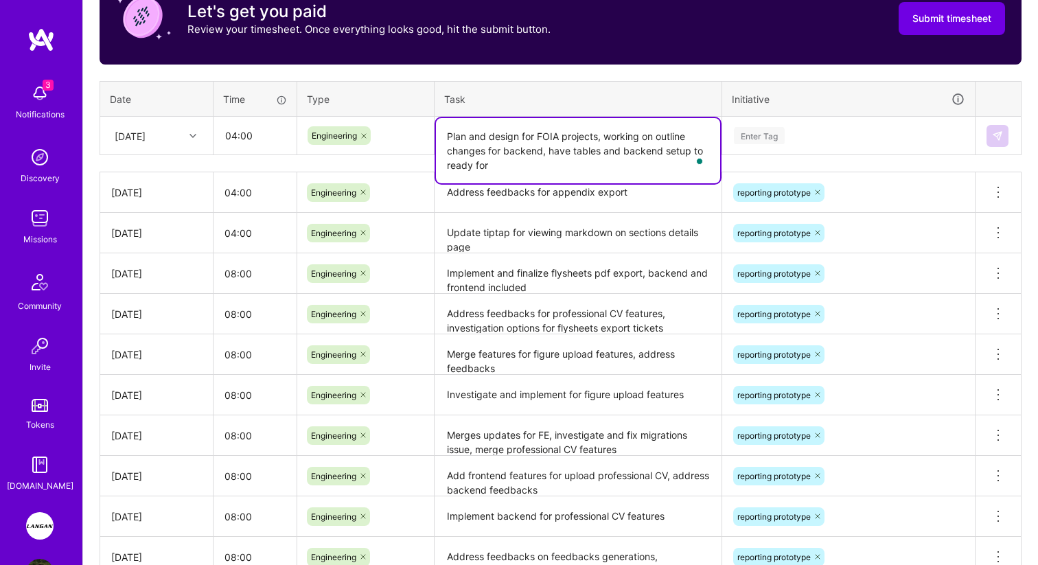
click at [642, 153] on textarea "Plan and design for FOIA projects, working on outline changes for backend, have…" at bounding box center [578, 150] width 284 height 65
click at [492, 164] on textarea "Plan and design for FOIA projects, working on outline changes for backend, have…" at bounding box center [578, 150] width 284 height 65
click at [552, 154] on textarea "Plan and design for FOIA projects, working on outline changes for backend, have…" at bounding box center [578, 150] width 284 height 65
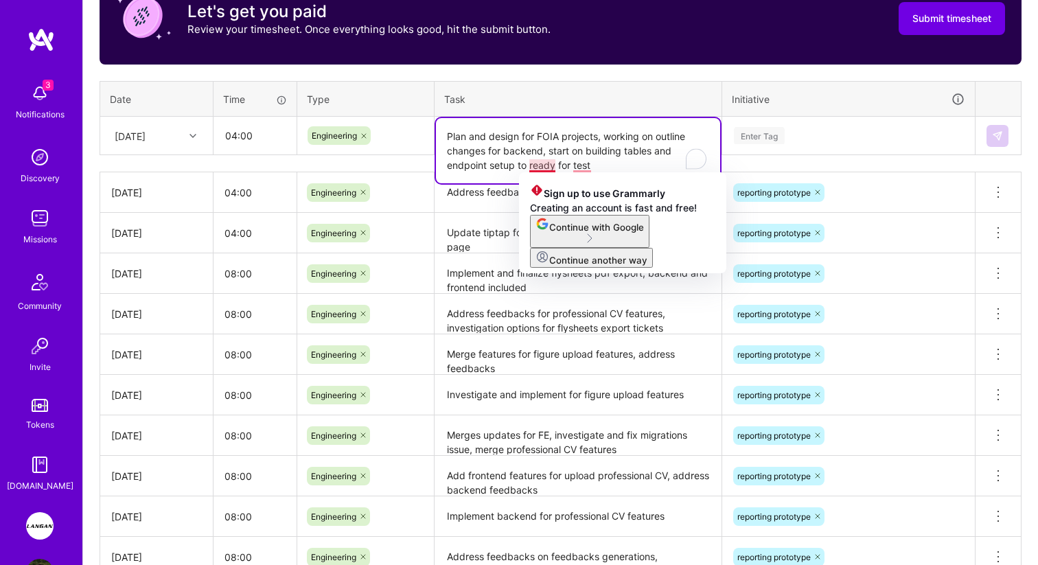
click at [529, 160] on textarea "Plan and design for FOIA projects, working on outline changes for backend, star…" at bounding box center [578, 150] width 284 height 65
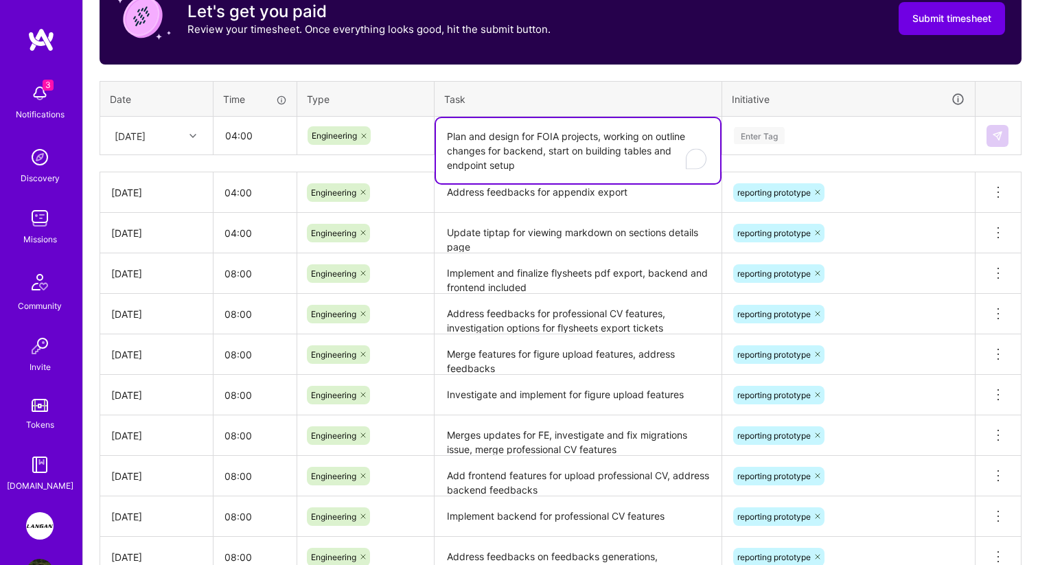
type textarea "Plan and design for FOIA projects, working on outline changes for backend, star…"
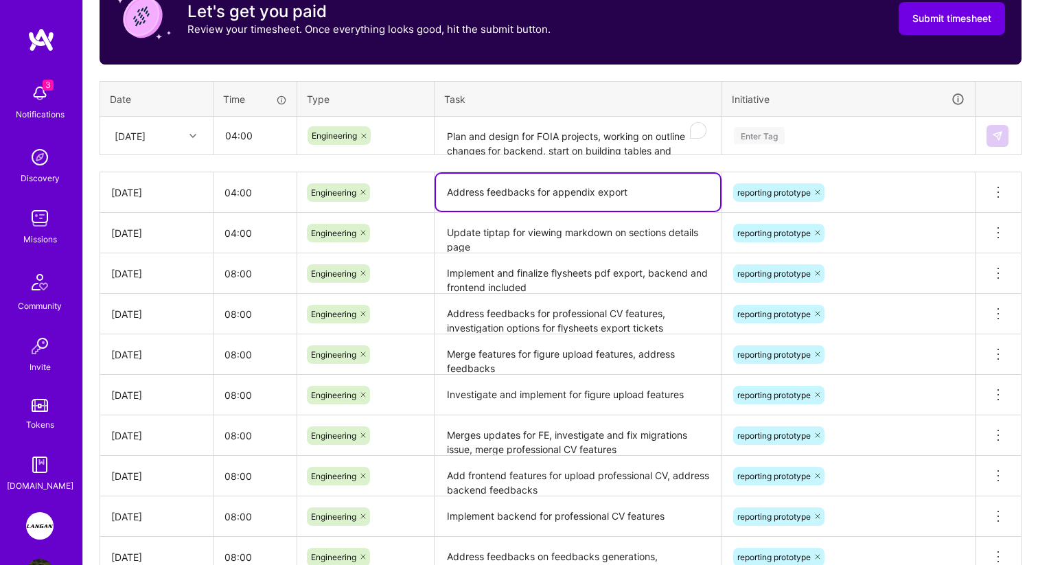
click at [532, 190] on textarea "Address feedbacks for appendix export" at bounding box center [578, 192] width 284 height 37
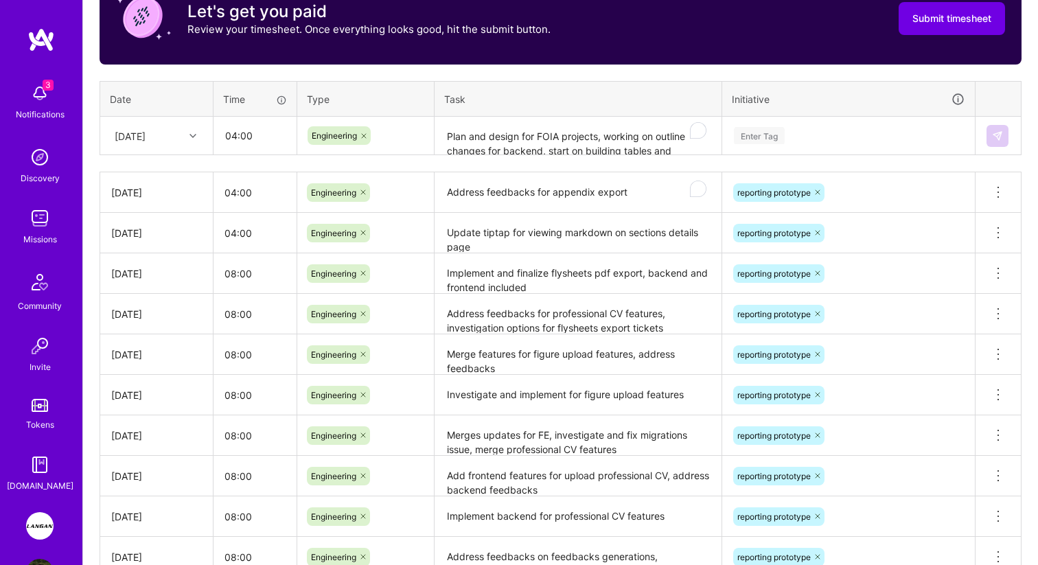
click at [538, 157] on div "Time tracking [DATE] - [DATE] Timesheet Export Timesheet Let's get you paid Rev…" at bounding box center [561, 272] width 922 height 683
click at [536, 143] on textarea "Plan and design for FOIA projects, working on outline changes for backend, star…" at bounding box center [578, 136] width 284 height 36
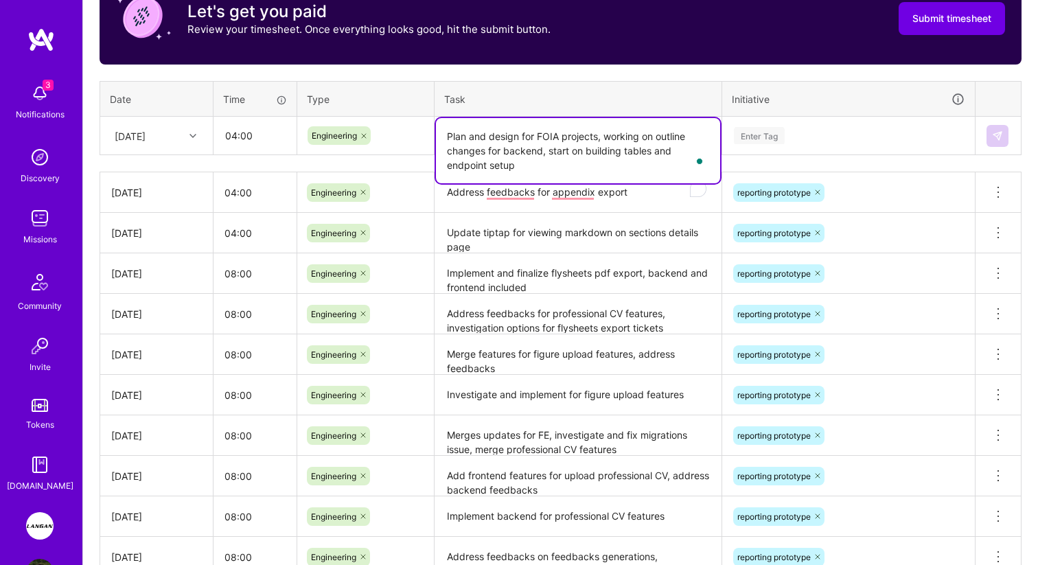
click at [536, 143] on textarea "Plan and design for FOIA projects, working on outline changes for backend, star…" at bounding box center [578, 150] width 284 height 65
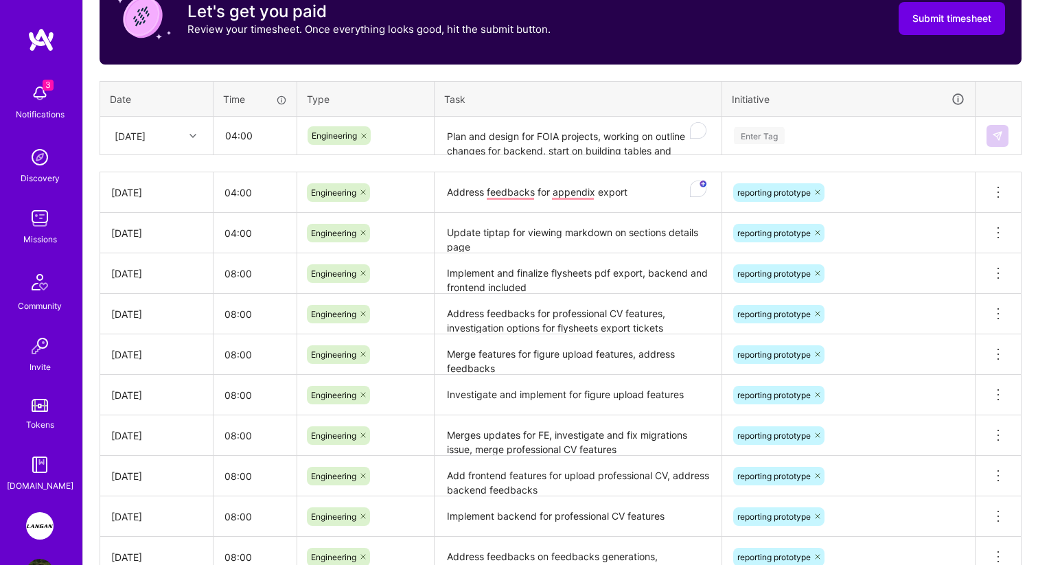
click at [783, 157] on div "Time tracking [DATE] - [DATE] Timesheet Export Timesheet Let's get you paid Rev…" at bounding box center [561, 272] width 922 height 683
click at [781, 141] on div "Enter Tag" at bounding box center [759, 135] width 51 height 21
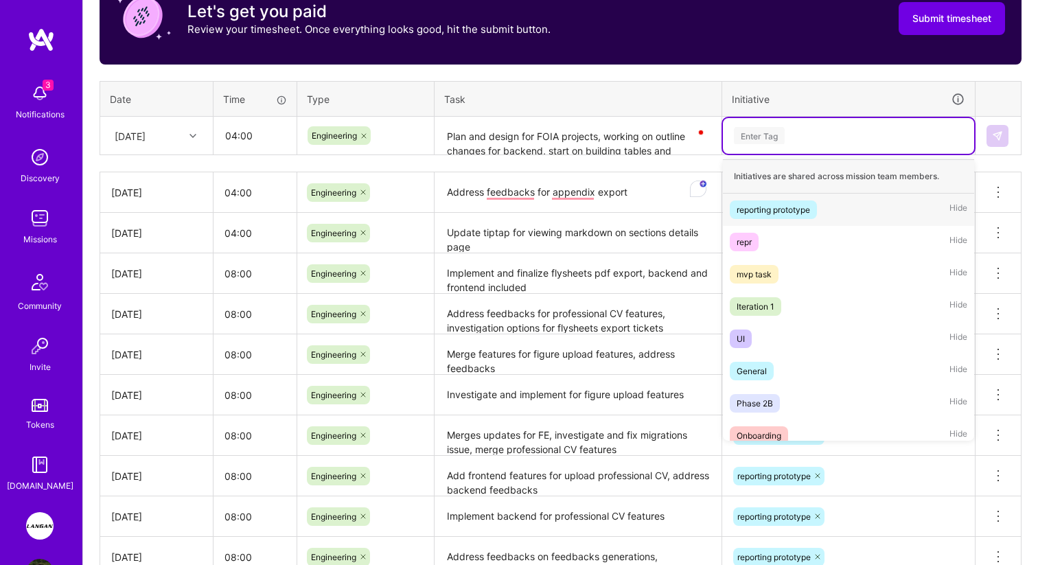
click at [759, 203] on div "reporting prototype" at bounding box center [773, 210] width 73 height 14
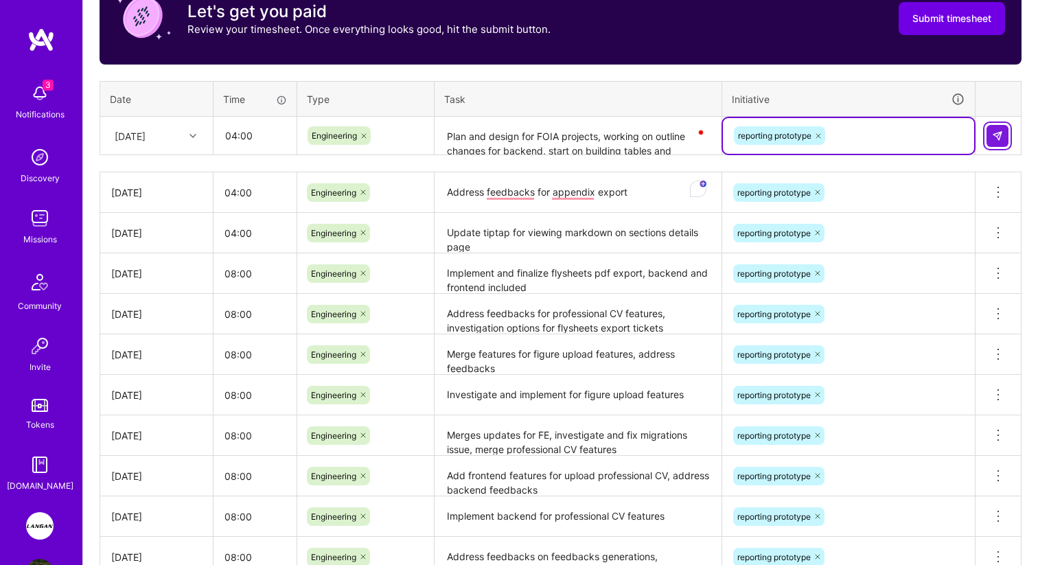
click at [991, 133] on button at bounding box center [998, 136] width 22 height 22
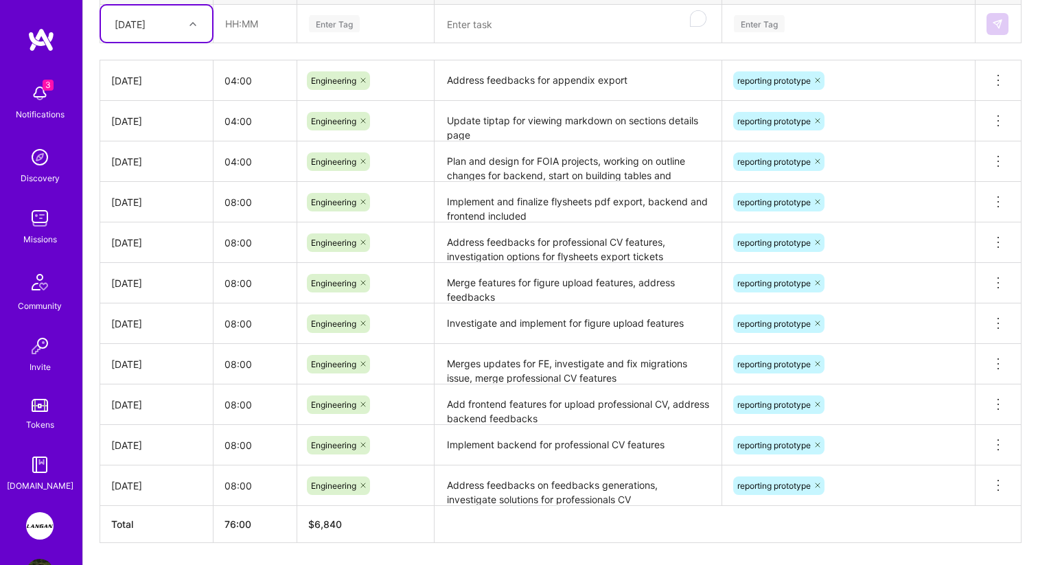
scroll to position [573, 0]
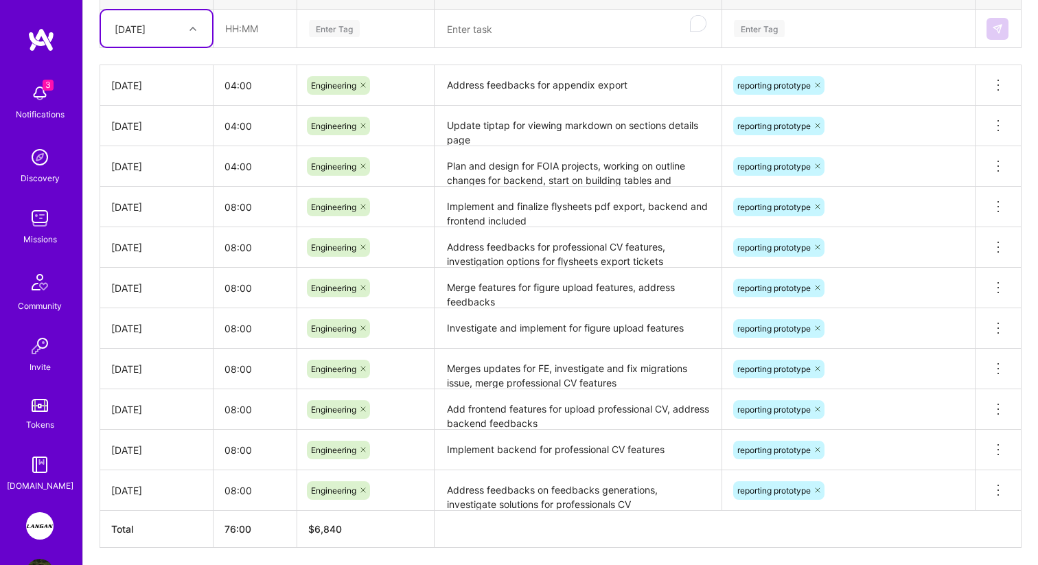
click at [495, 134] on textarea "Update tiptap for viewing markdown on sections details page" at bounding box center [578, 126] width 284 height 38
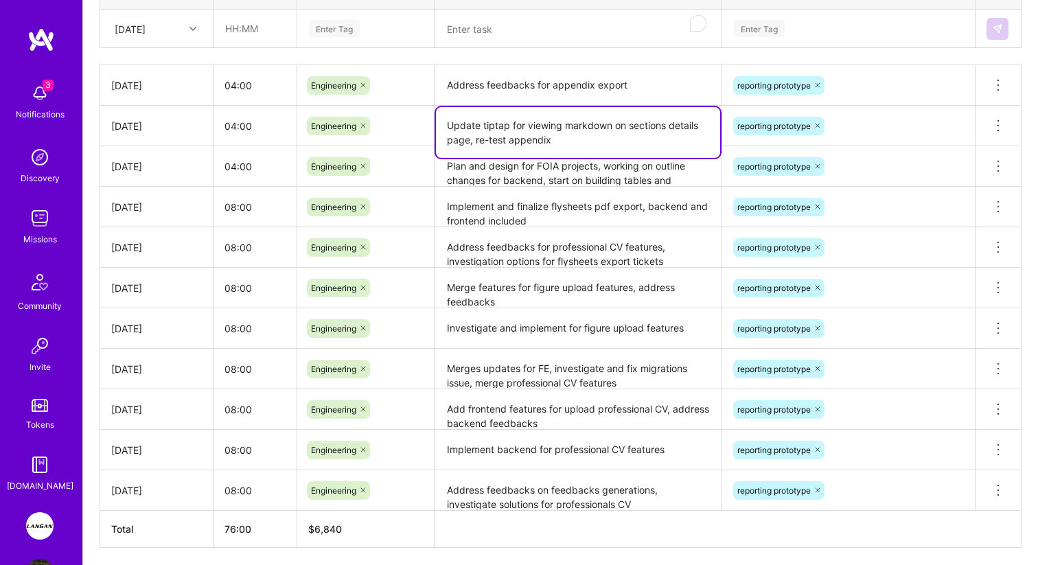
type textarea "Update tiptap for viewing markdown on sections details page, re-test appendix"
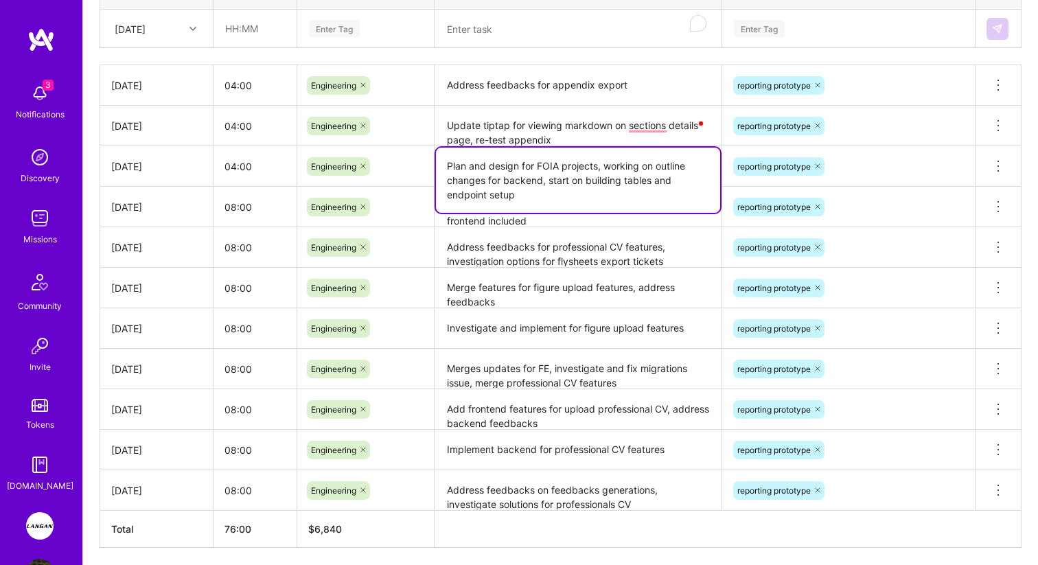
click at [500, 177] on textarea "Plan and design for FOIA projects, working on outline changes for backend, star…" at bounding box center [578, 180] width 284 height 65
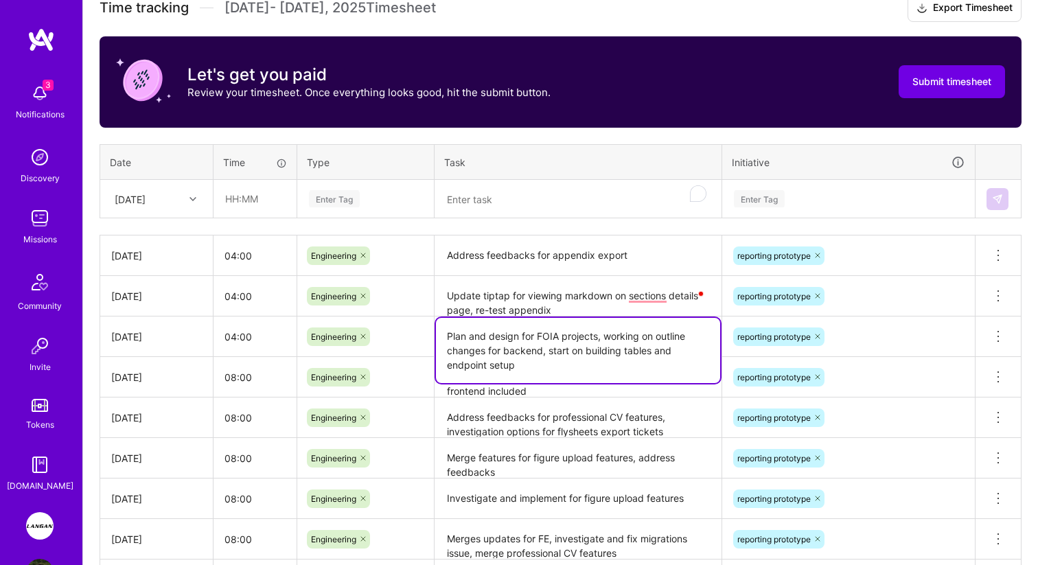
scroll to position [330, 0]
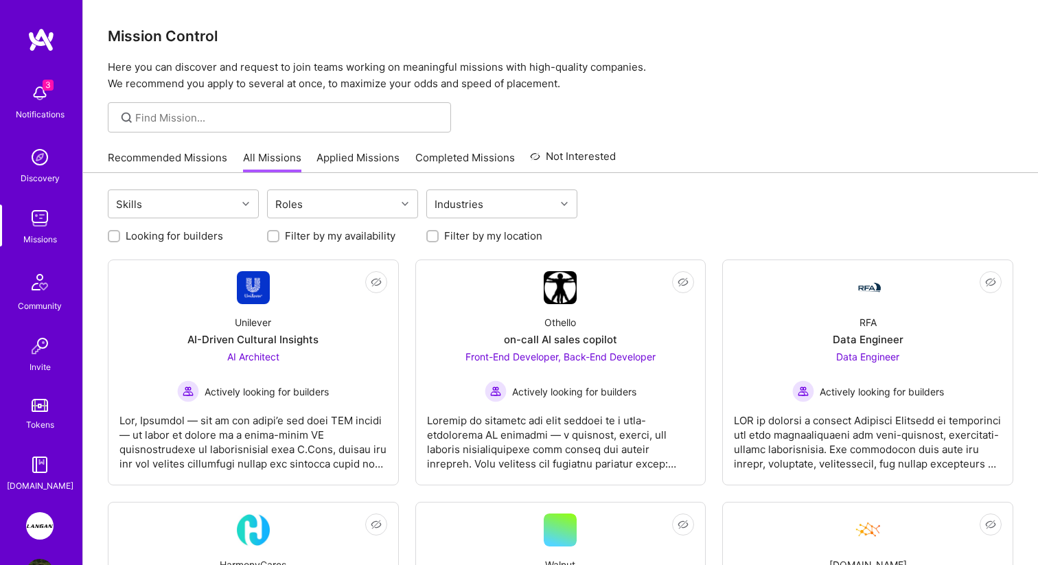
scroll to position [49, 0]
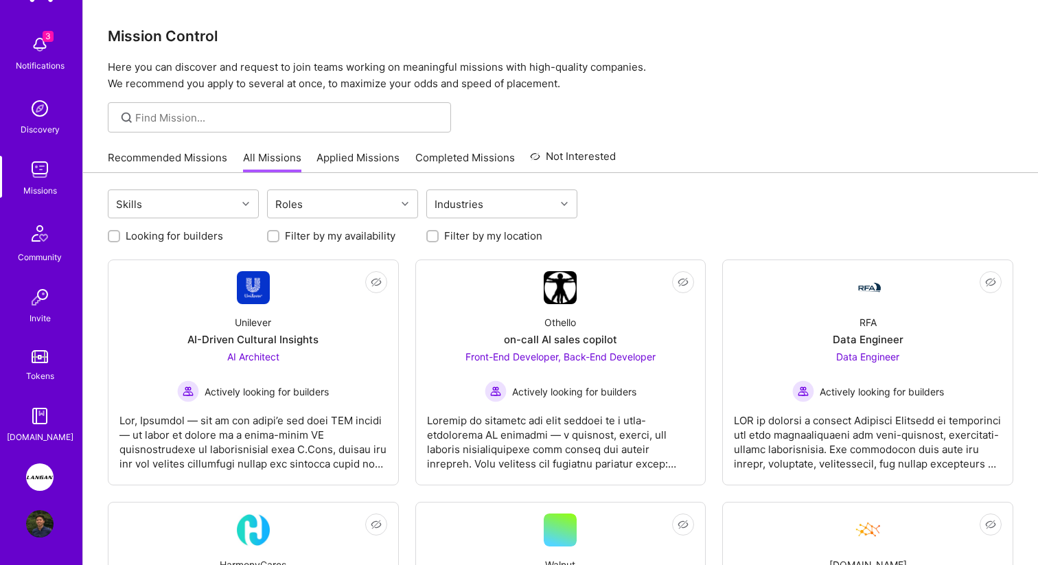
click at [48, 470] on img at bounding box center [39, 477] width 27 height 27
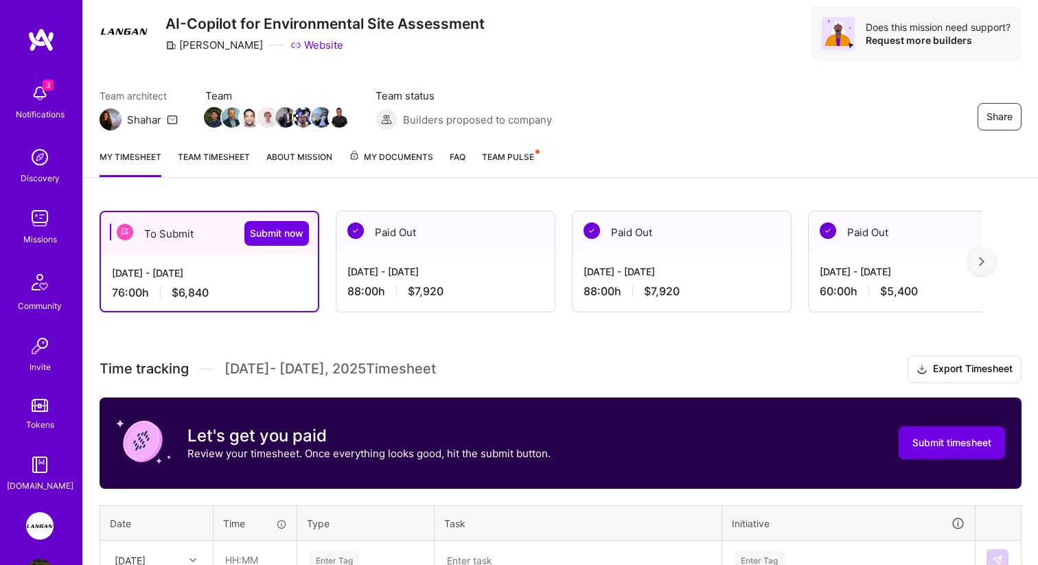
scroll to position [25, 0]
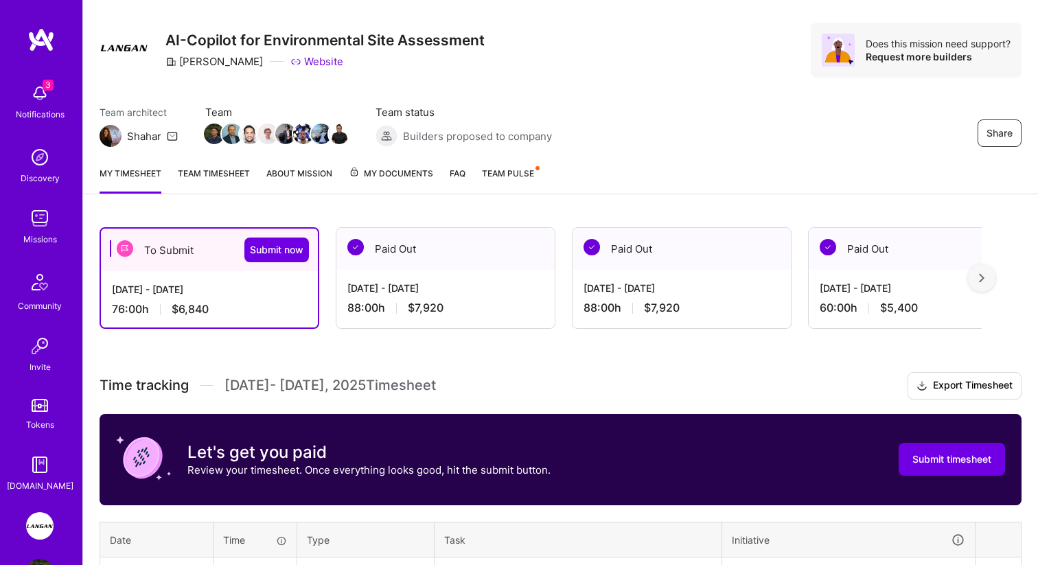
click at [193, 168] on link "Team timesheet" at bounding box center [214, 179] width 72 height 27
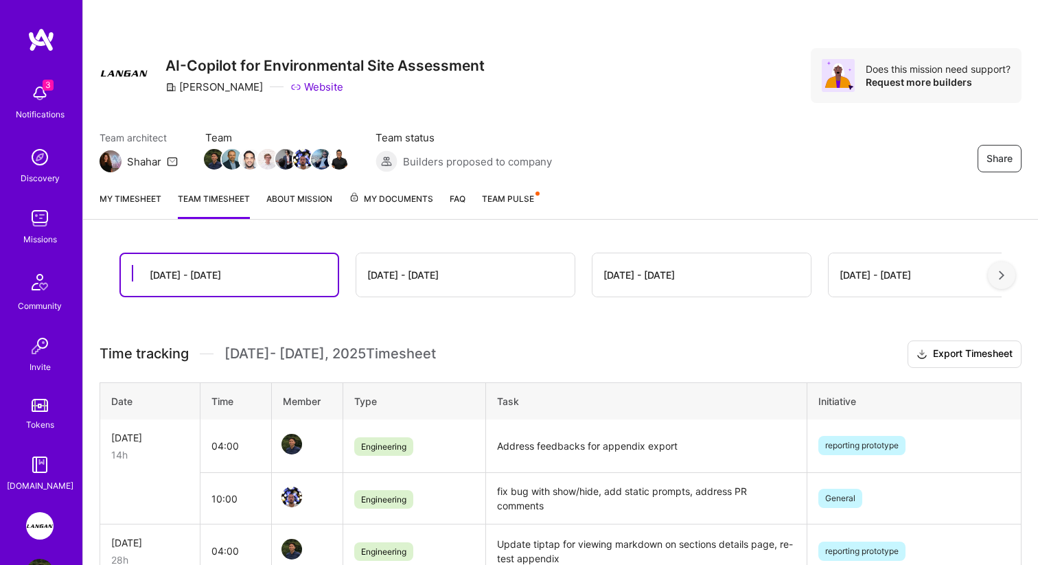
click at [128, 207] on link "My timesheet" at bounding box center [131, 205] width 62 height 27
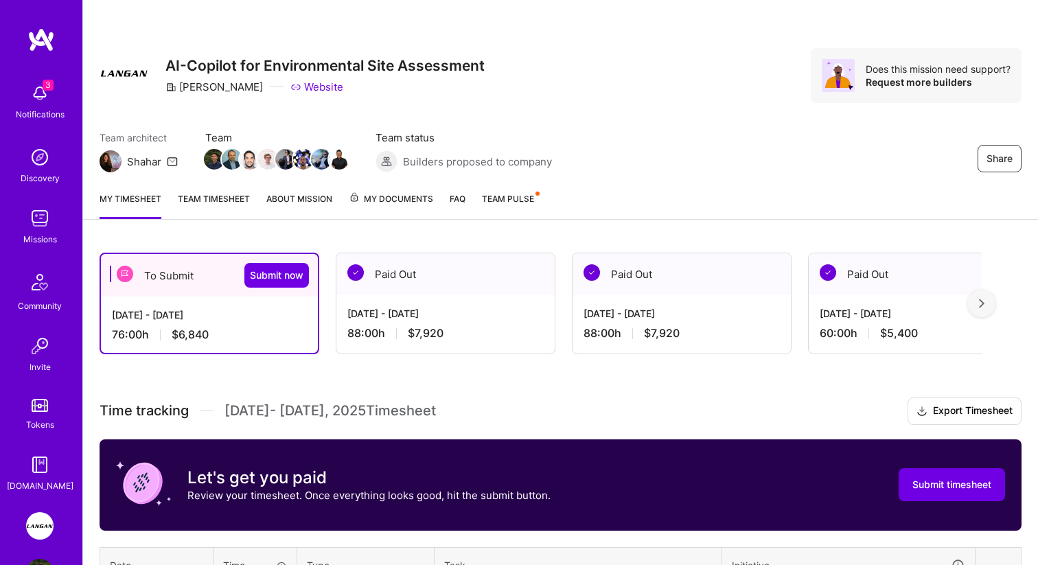
click at [218, 195] on link "Team timesheet" at bounding box center [214, 205] width 72 height 27
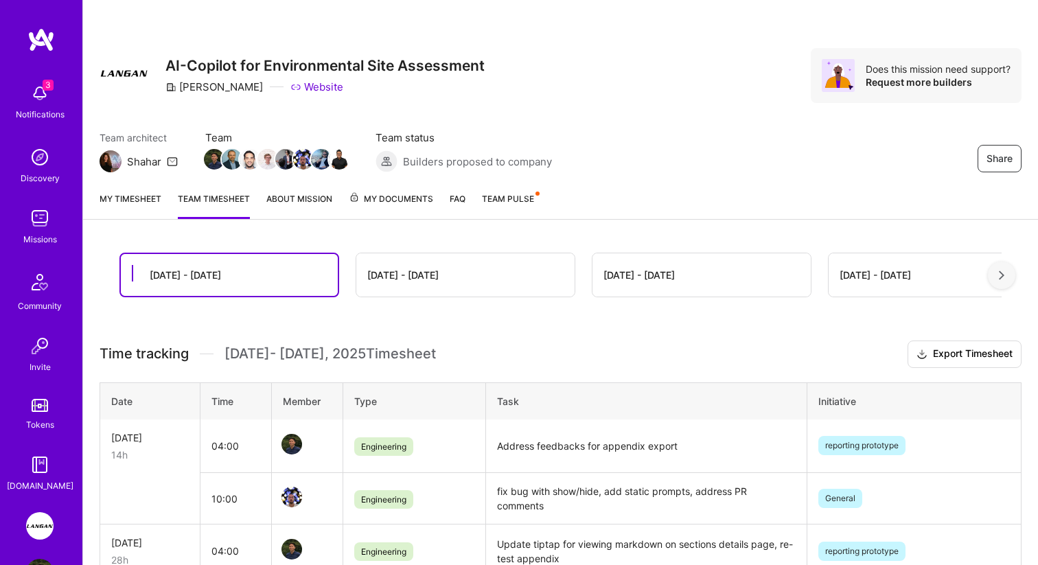
click at [126, 198] on link "My timesheet" at bounding box center [131, 205] width 62 height 27
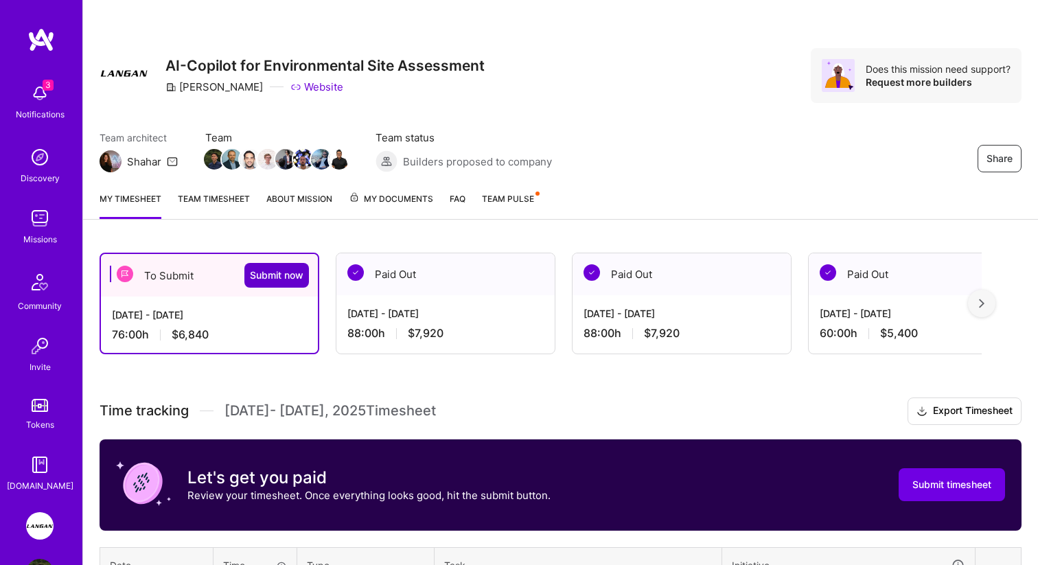
click at [263, 280] on span "Submit now" at bounding box center [277, 276] width 54 height 14
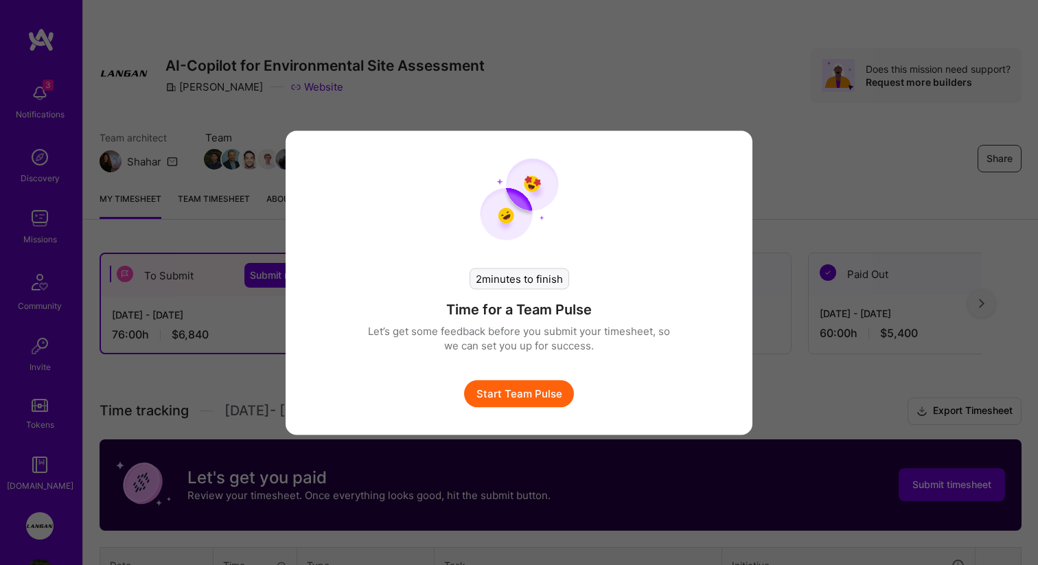
click at [483, 399] on button "Start Team Pulse" at bounding box center [519, 393] width 110 height 27
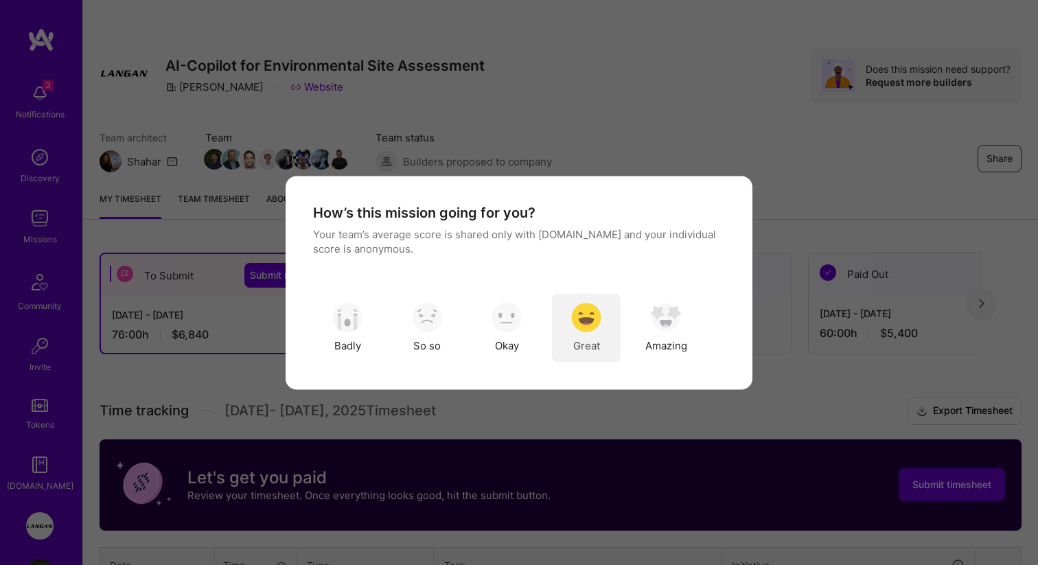
click at [578, 351] on span "Great" at bounding box center [586, 346] width 27 height 14
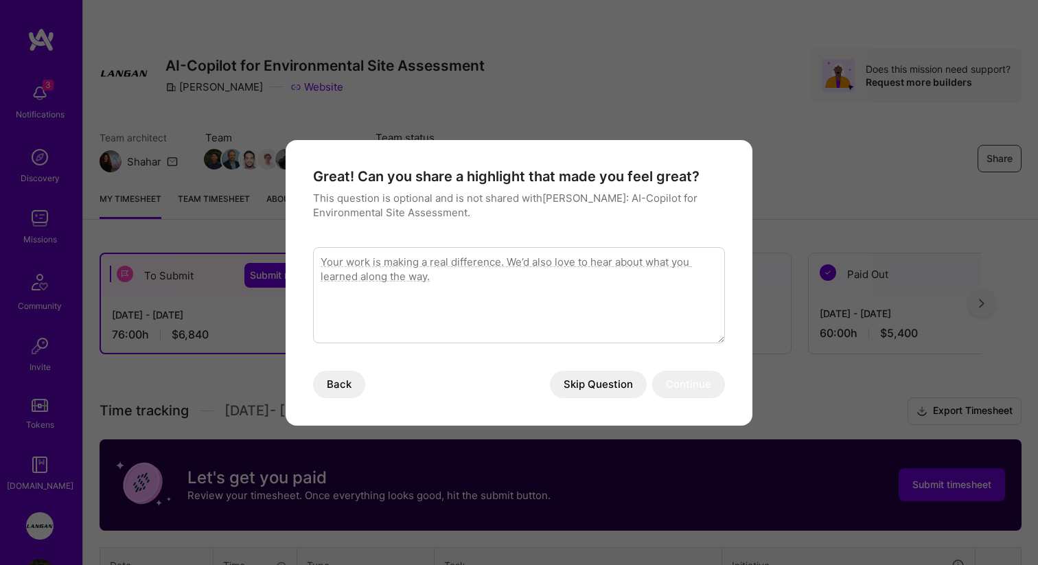
click at [535, 291] on textarea "modal" at bounding box center [519, 295] width 412 height 96
click at [516, 298] on textarea "To enrich screen reader interactions, please activate Accessibility in Grammarl…" at bounding box center [519, 295] width 412 height 96
type textarea "Close collaborations with products, deliver some features end-to-end"
click at [698, 385] on button "Continue" at bounding box center [688, 384] width 73 height 27
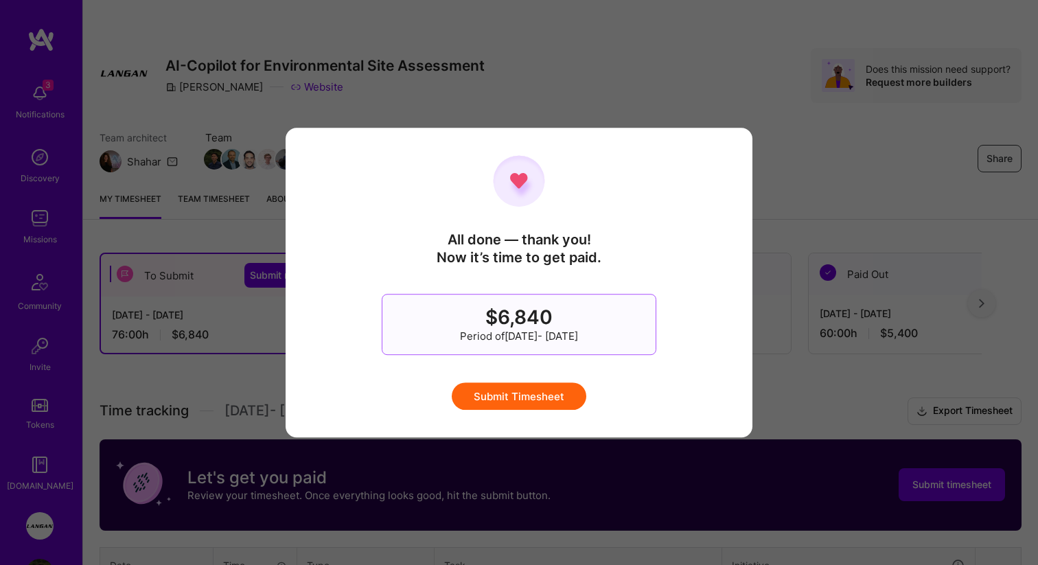
click at [487, 403] on button "Submit Timesheet" at bounding box center [519, 395] width 135 height 27
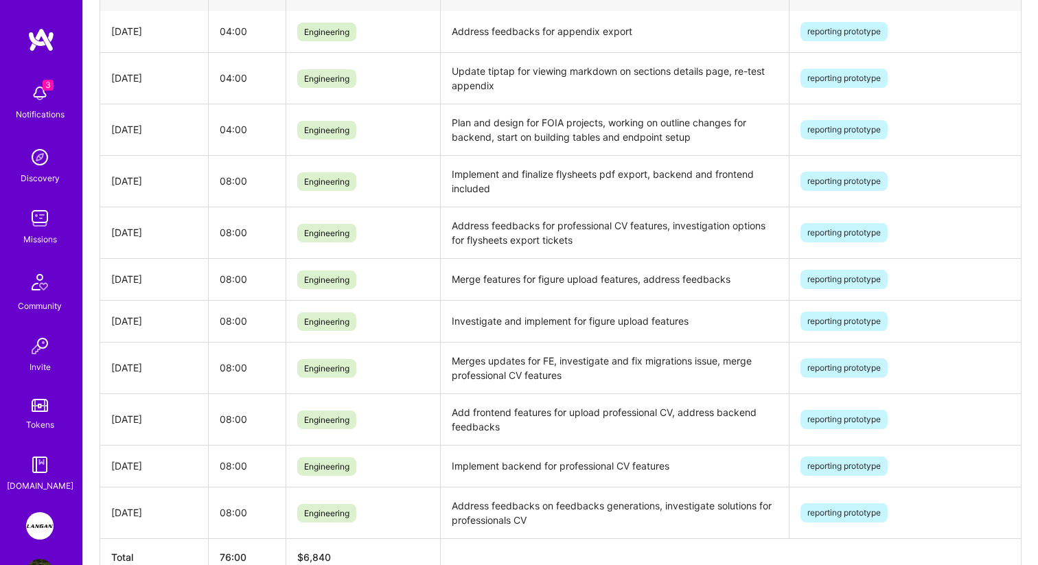
scroll to position [597, 0]
